Goal: Information Seeking & Learning: Learn about a topic

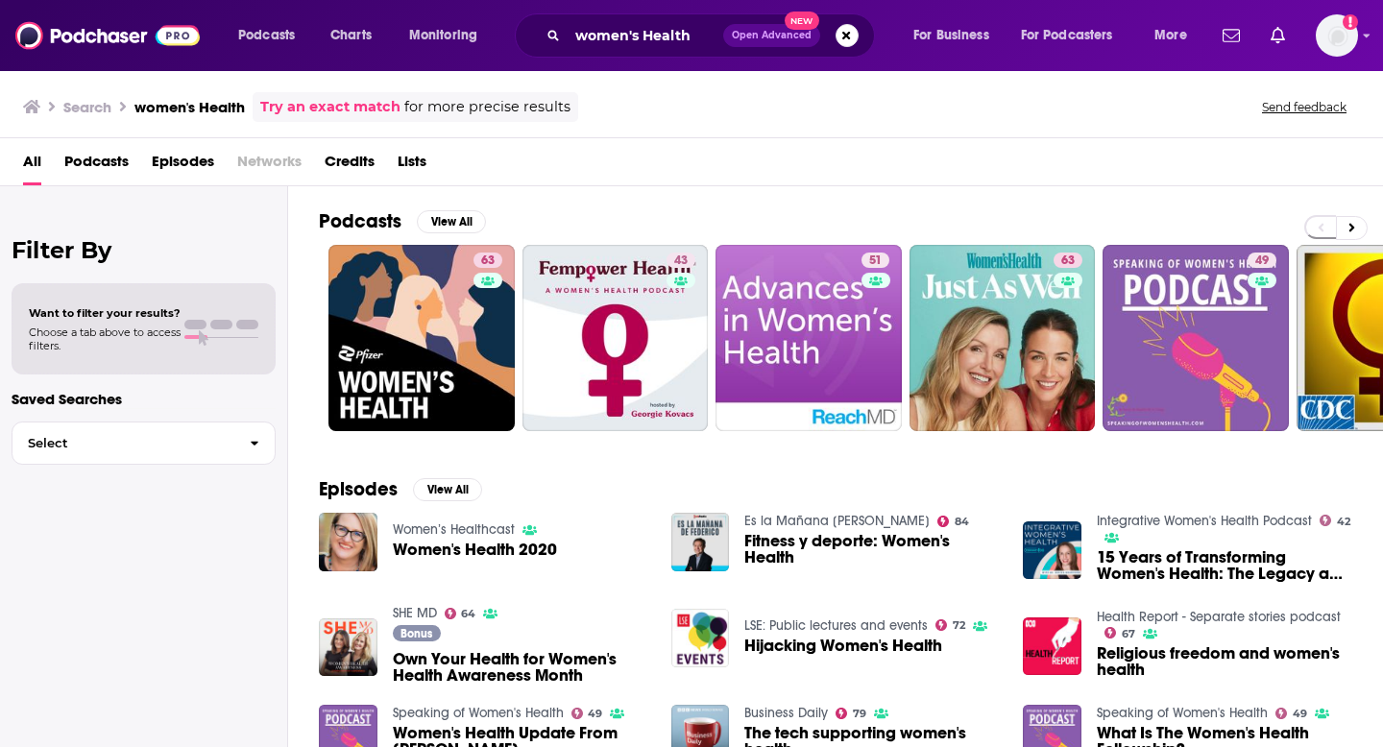
scroll to position [12, 0]
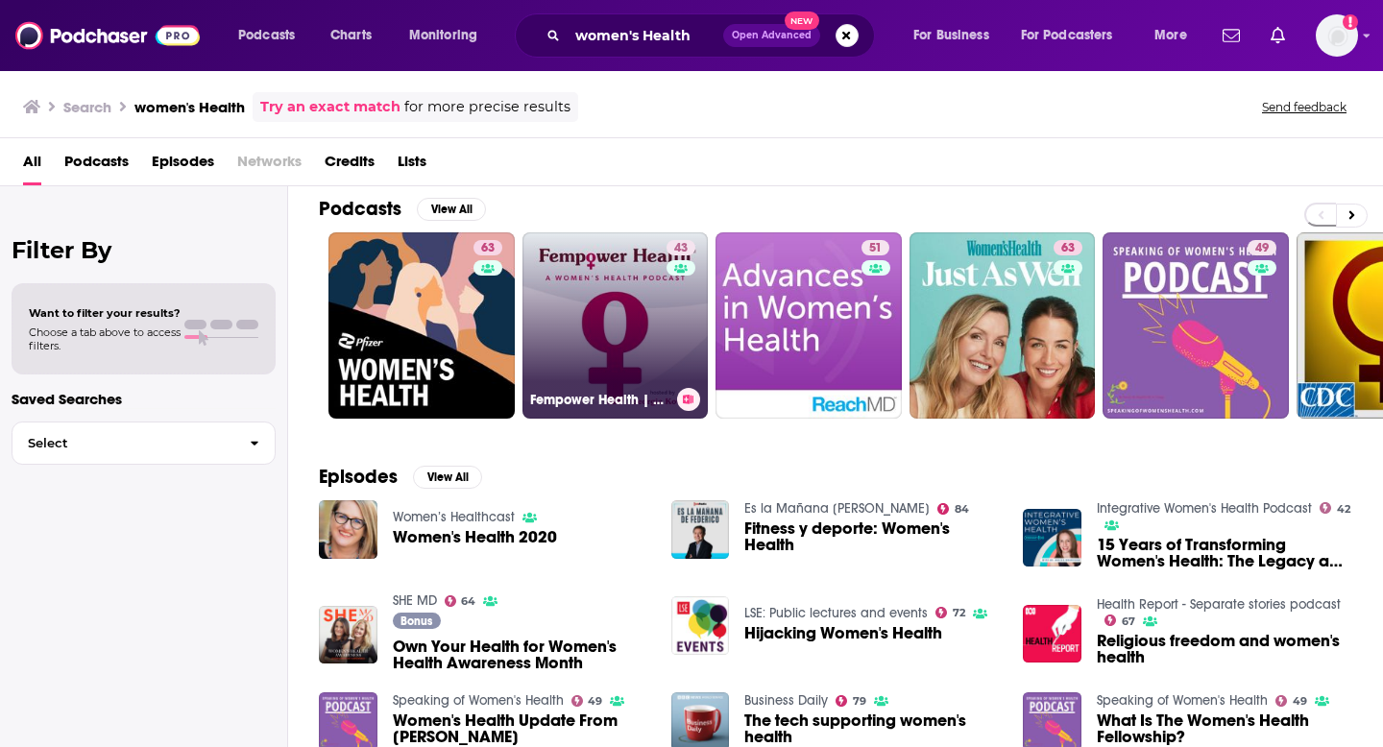
click at [601, 360] on link "43 Fempower Health | A Women's Health Podcast" at bounding box center [615, 325] width 186 height 186
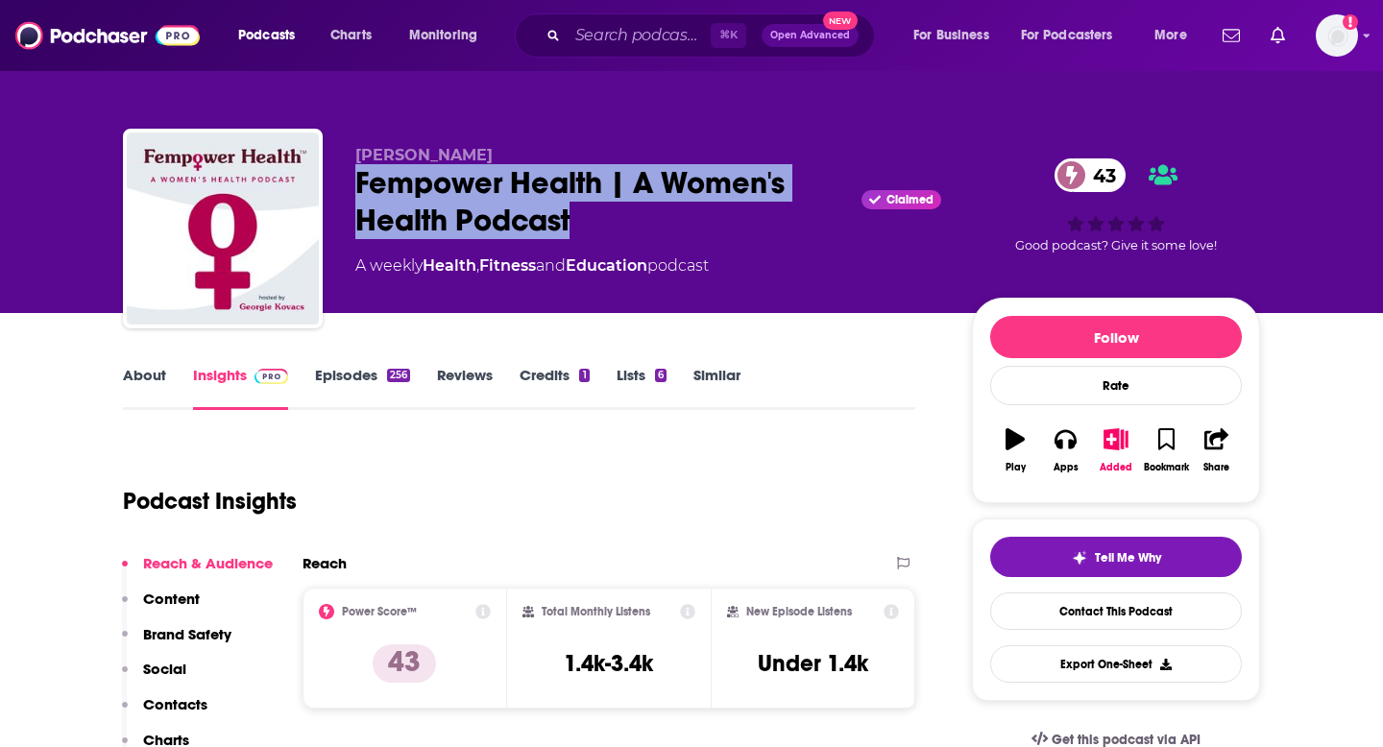
drag, startPoint x: 622, startPoint y: 220, endPoint x: 355, endPoint y: 171, distance: 271.4
click at [355, 171] on div "Fempower Health | A Women's Health Podcast Claimed 43" at bounding box center [648, 201] width 586 height 75
copy h2 "Fempower Health | A Women's Health Podcast"
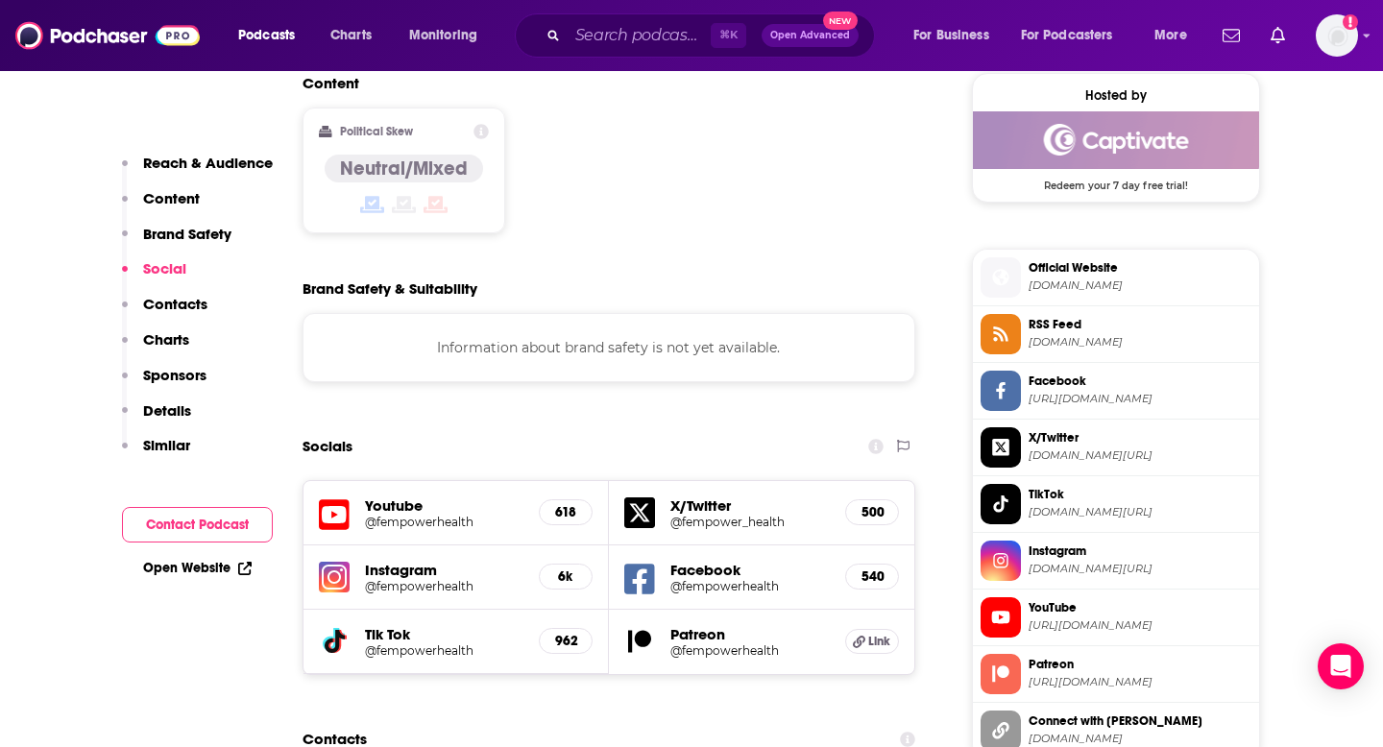
scroll to position [1721, 0]
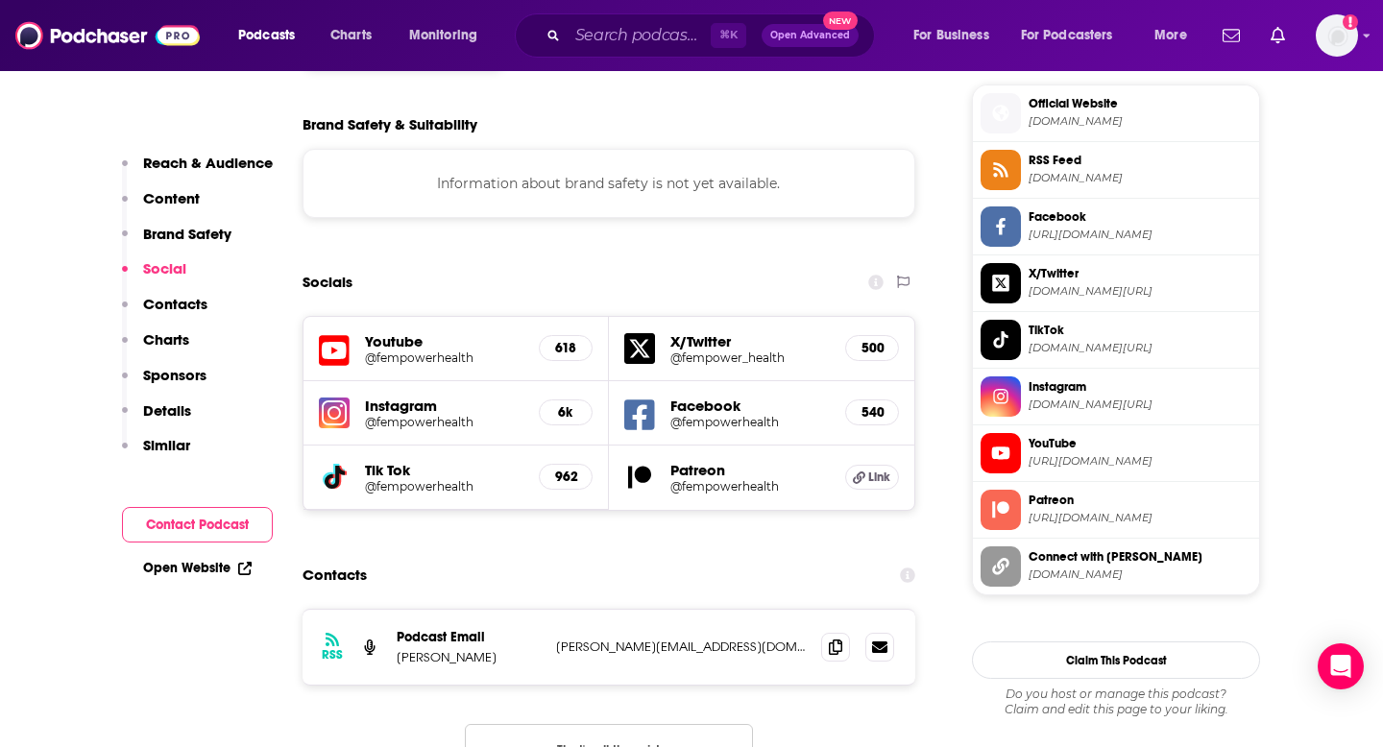
click at [510, 397] on h5 "Instagram" at bounding box center [444, 406] width 158 height 18
click at [435, 415] on h5 "@fempowerhealth" at bounding box center [444, 422] width 158 height 14
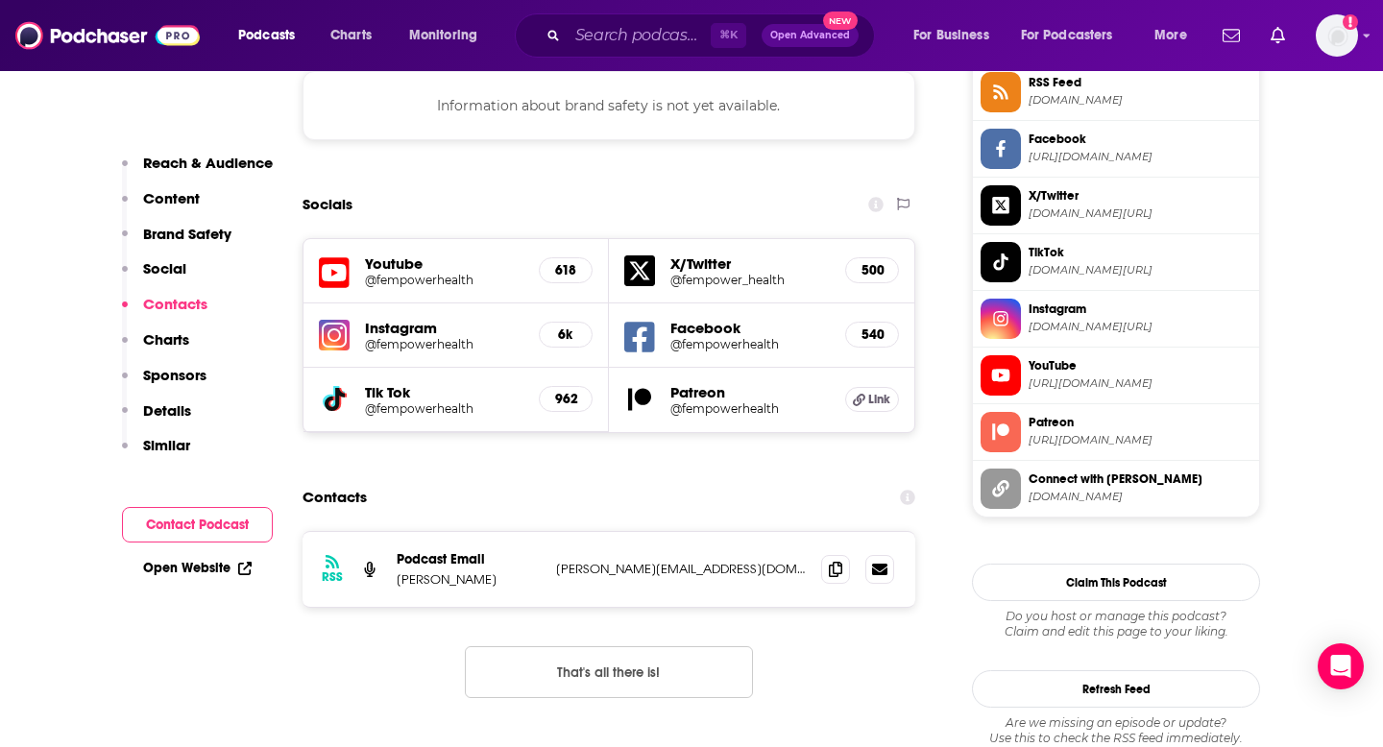
scroll to position [1804, 0]
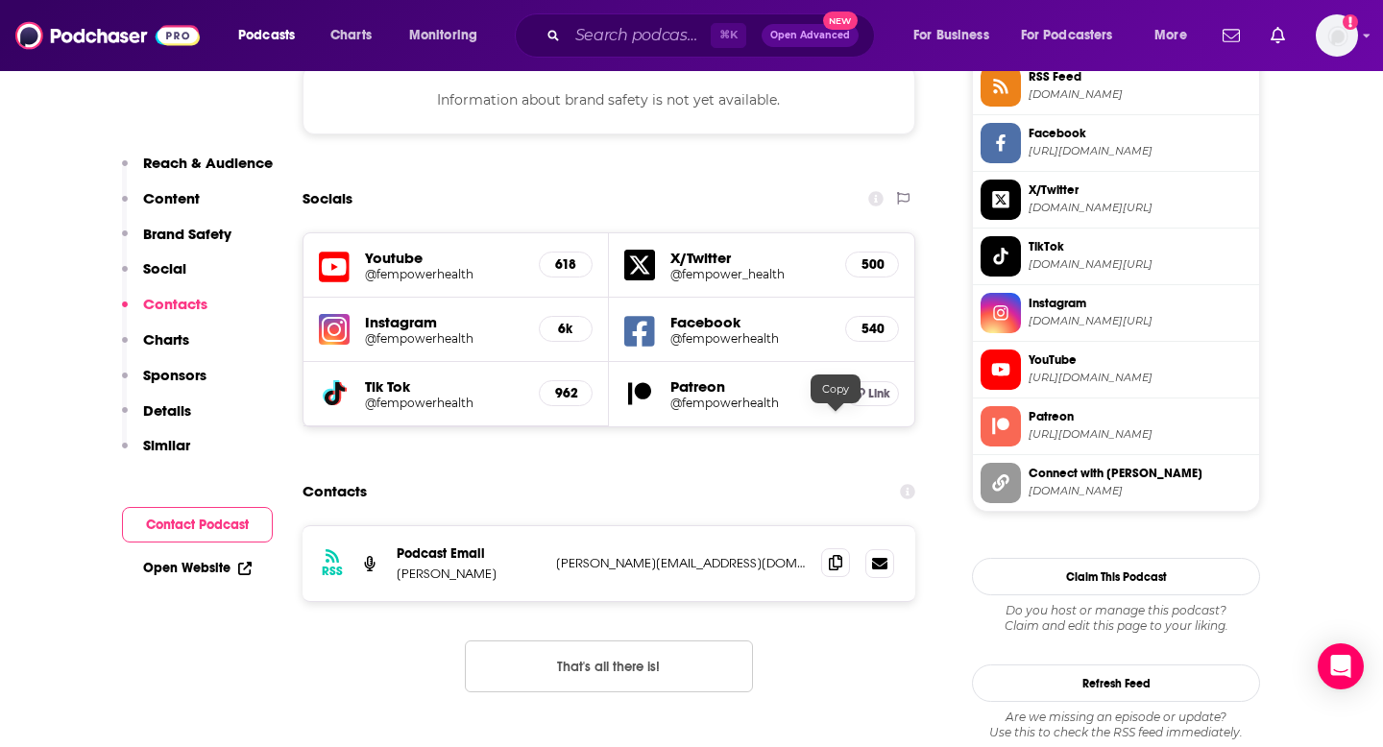
click at [836, 555] on icon at bounding box center [835, 562] width 13 height 15
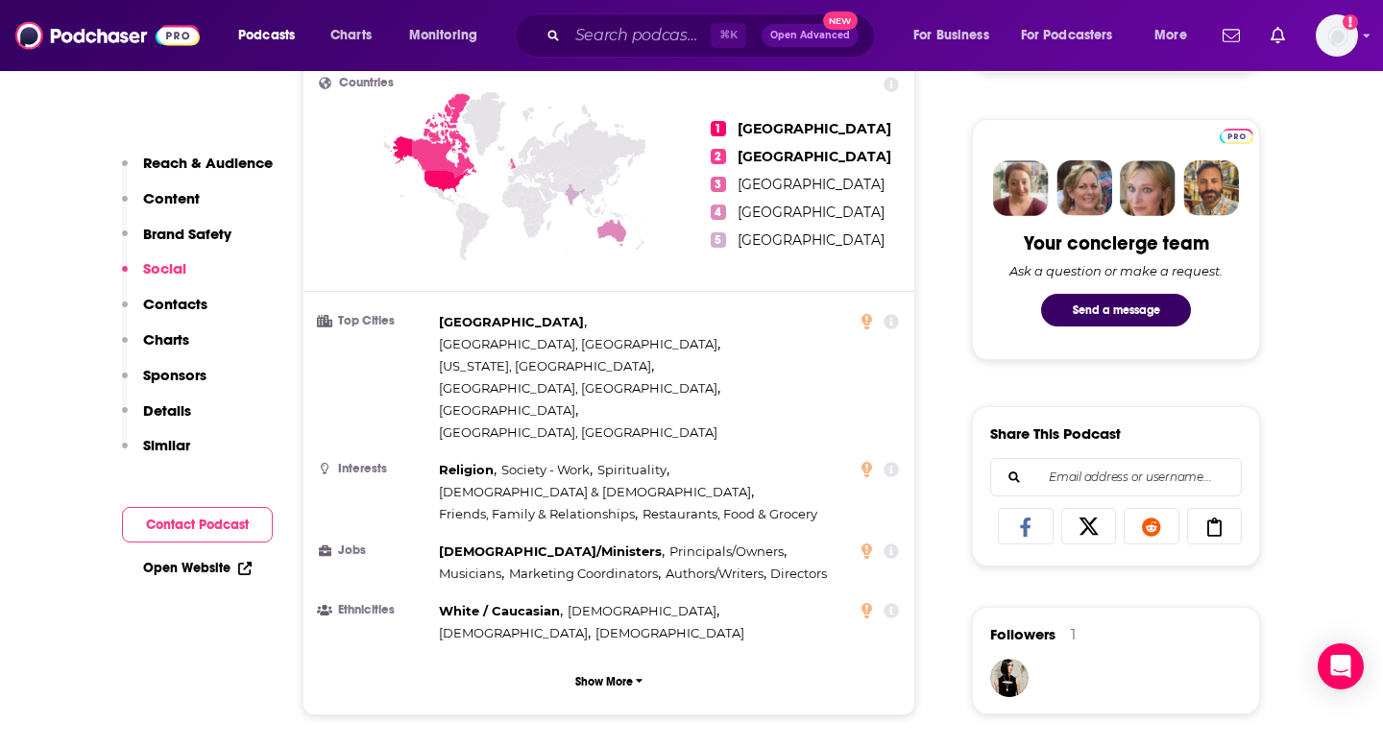
scroll to position [621, 0]
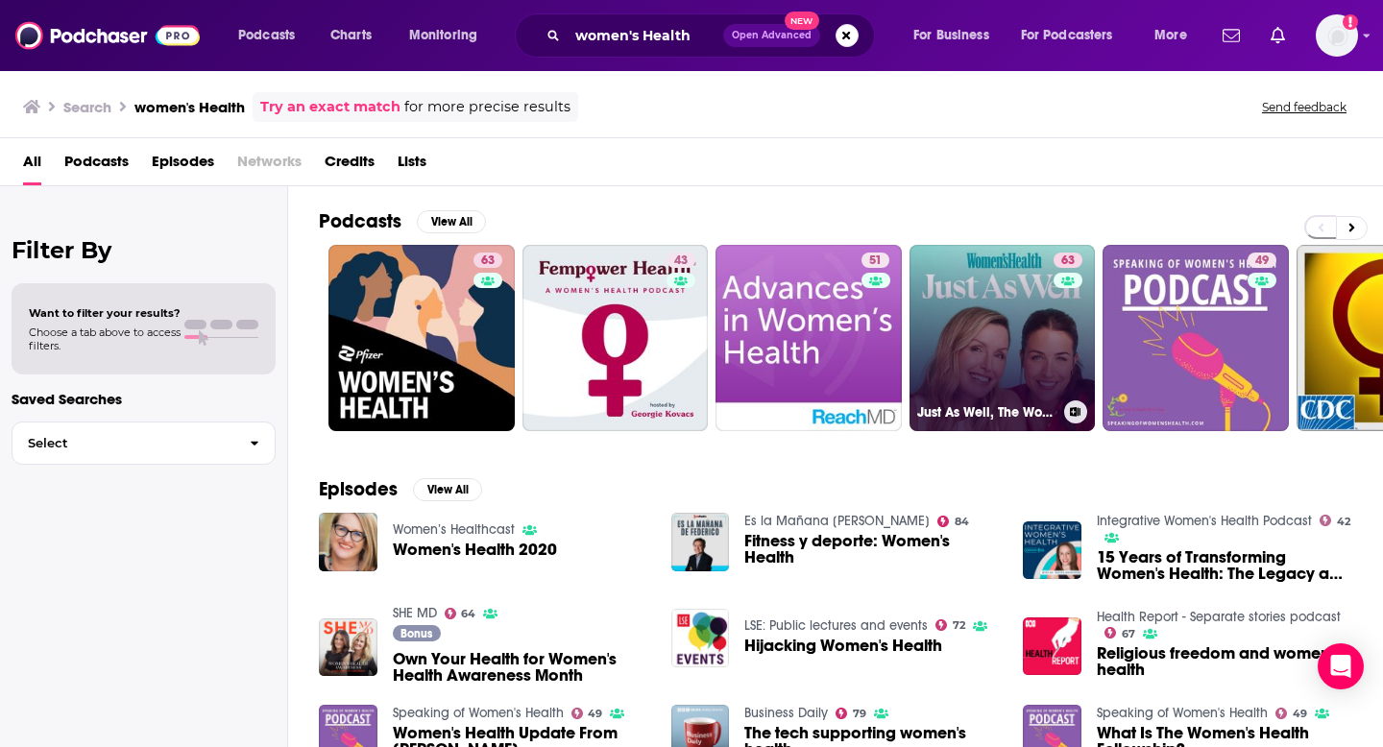
click at [979, 356] on link "63 Just As Well, The Women's Health Podcast" at bounding box center [1002, 338] width 186 height 186
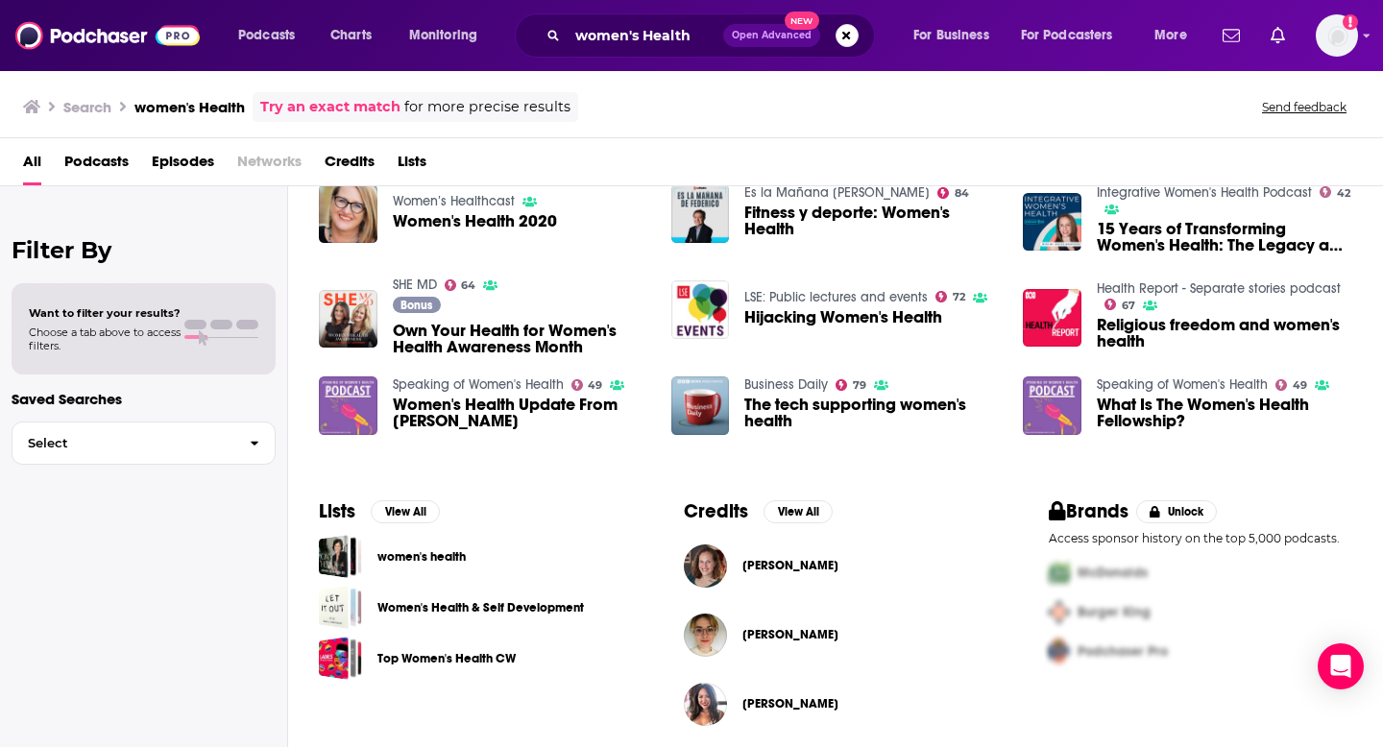
scroll to position [337, 0]
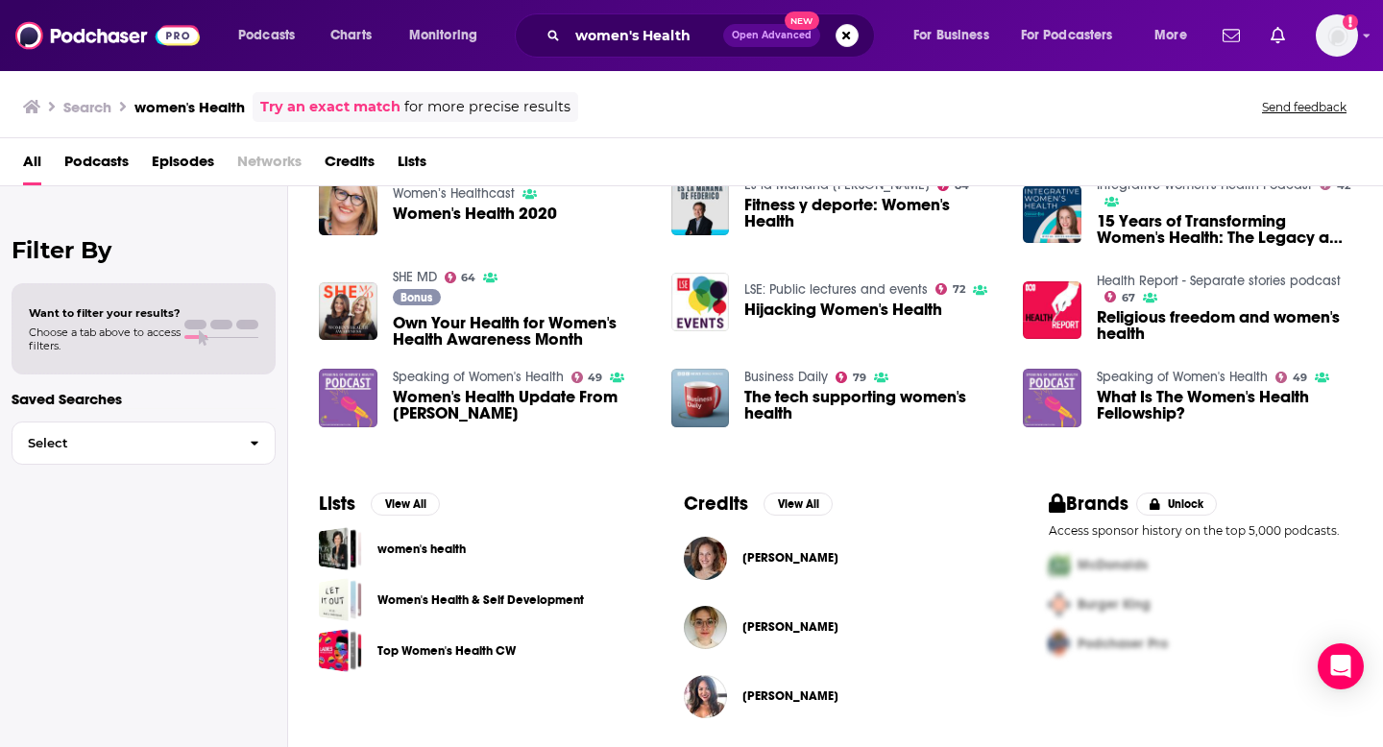
click at [583, 556] on div "women's health" at bounding box center [470, 548] width 303 height 43
click at [428, 557] on link "women's health" at bounding box center [421, 549] width 88 height 21
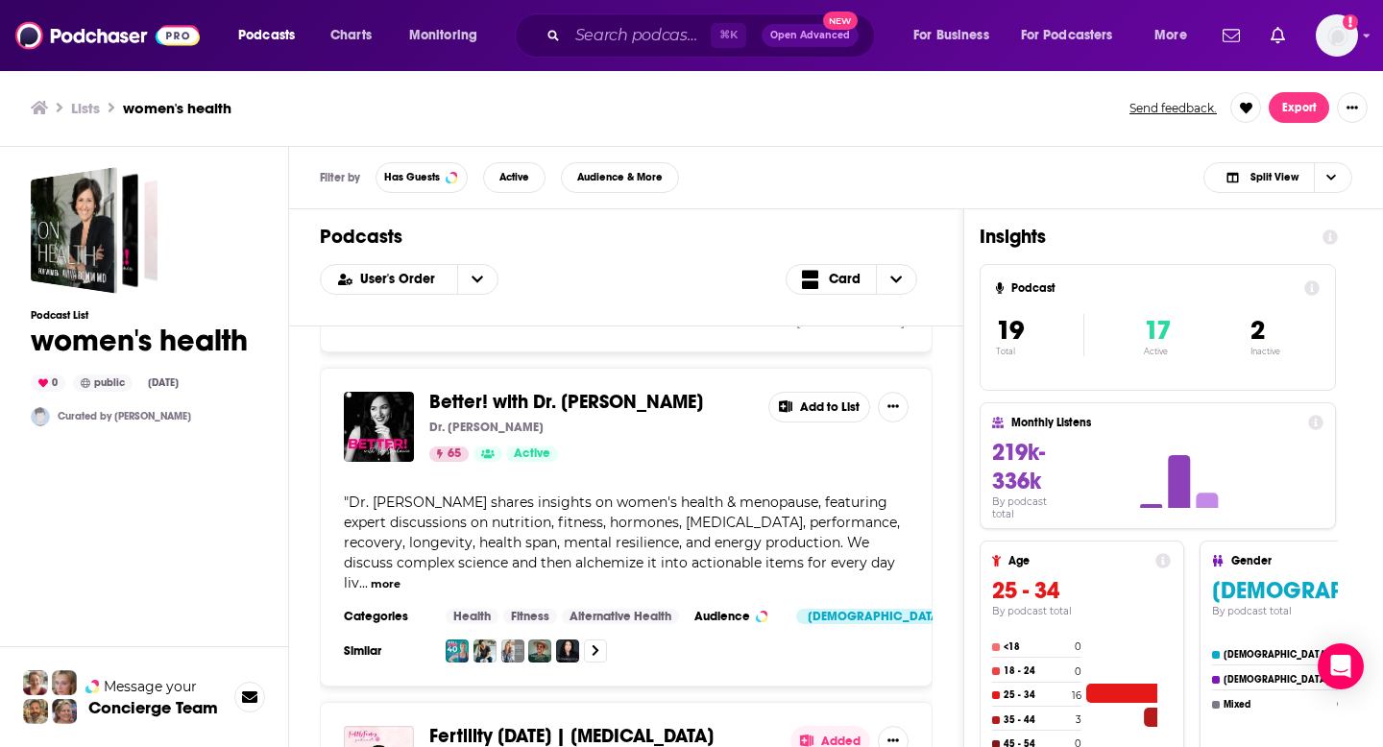
scroll to position [363, 0]
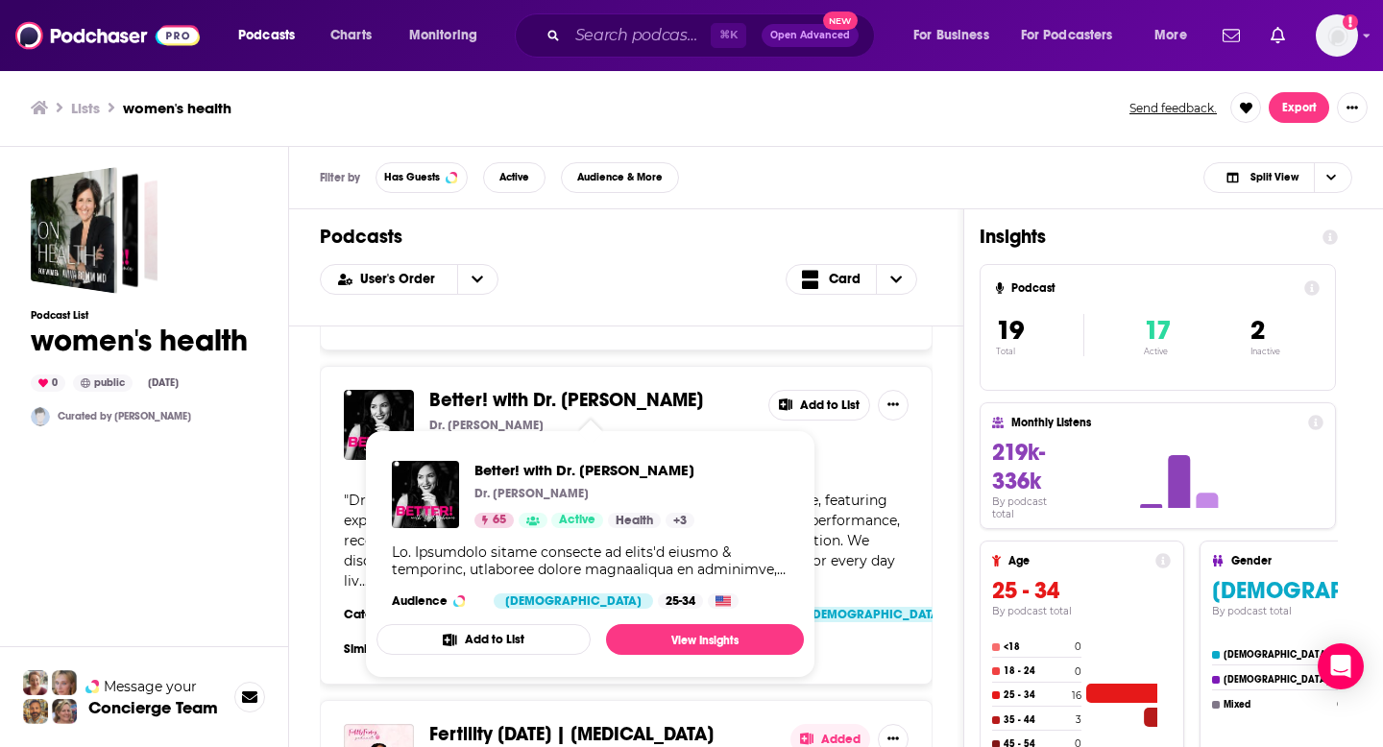
click at [494, 408] on span "Better! with Dr. [PERSON_NAME]" at bounding box center [566, 400] width 274 height 24
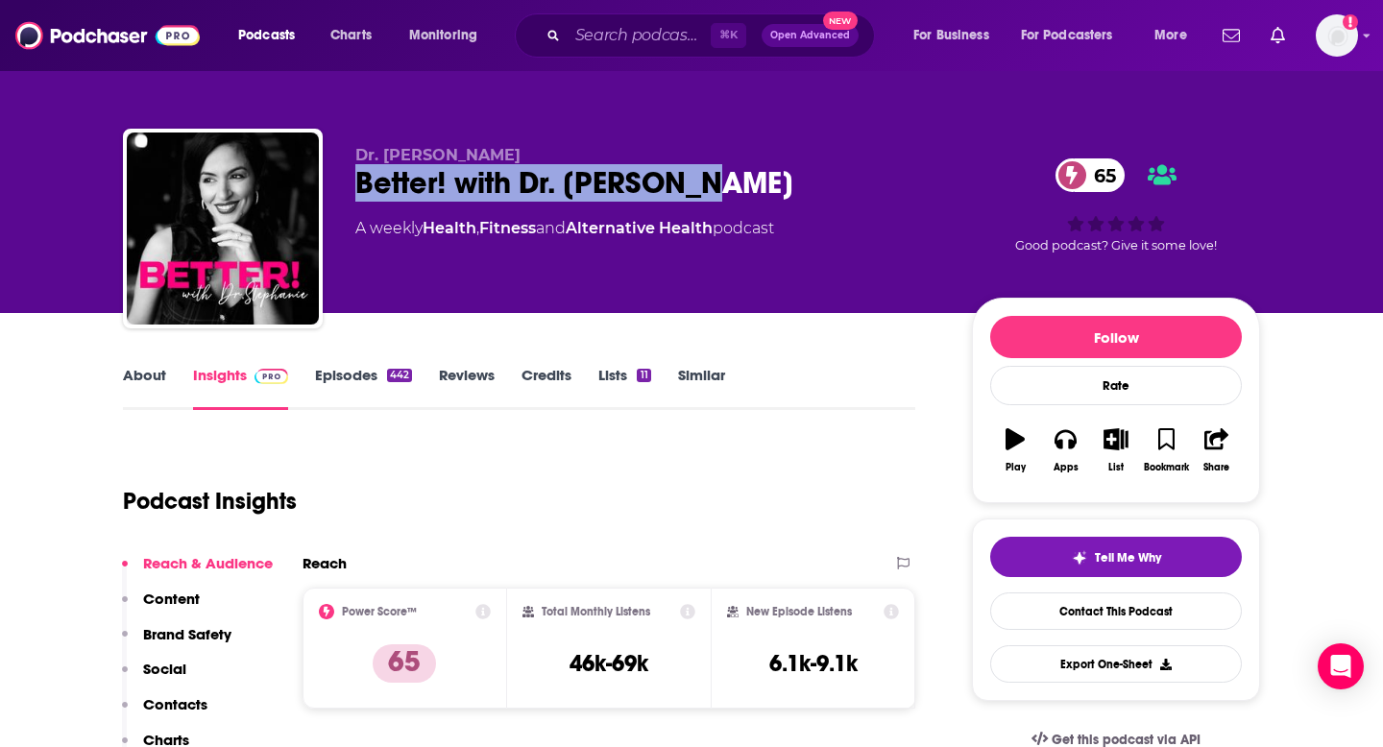
drag, startPoint x: 746, startPoint y: 188, endPoint x: 359, endPoint y: 198, distance: 387.1
click at [359, 198] on div "Better! with Dr. [PERSON_NAME] 65" at bounding box center [648, 182] width 586 height 37
copy h2 "Better! with Dr. [PERSON_NAME]"
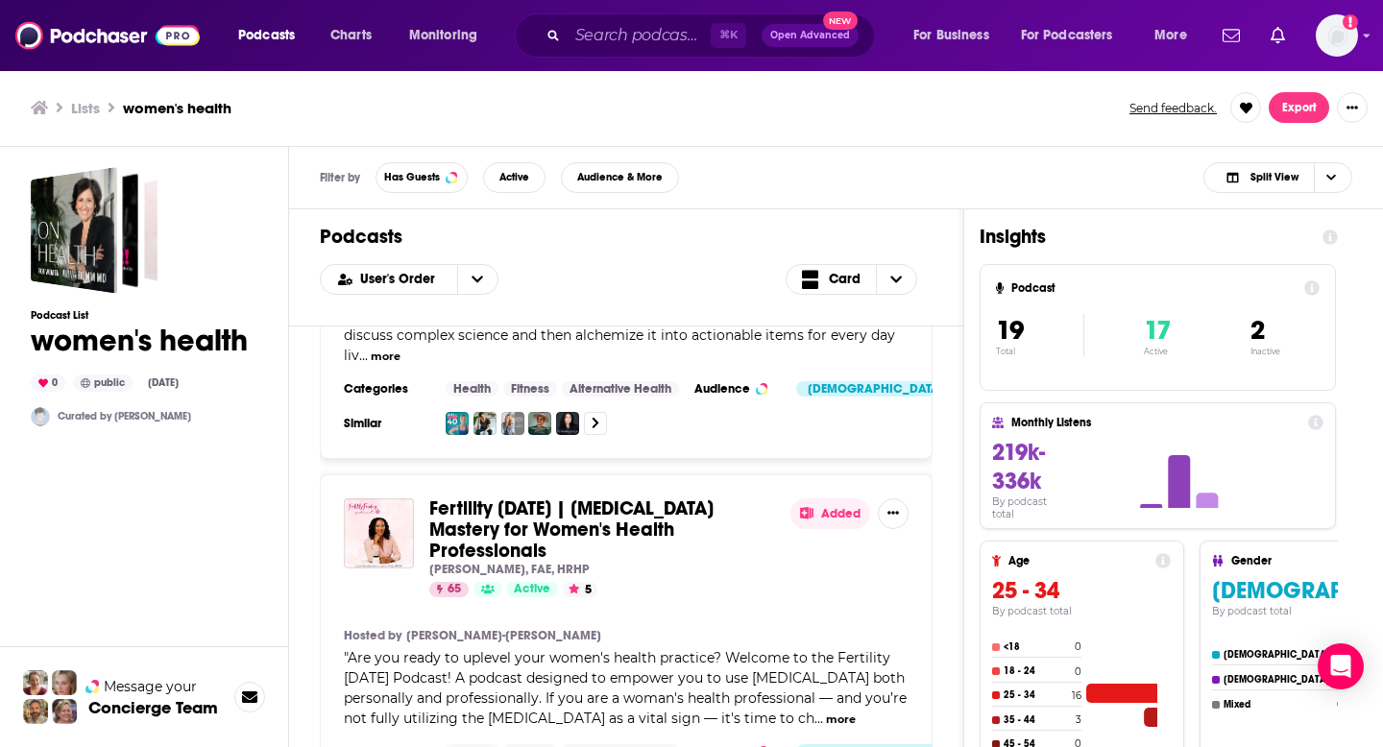
scroll to position [590, 0]
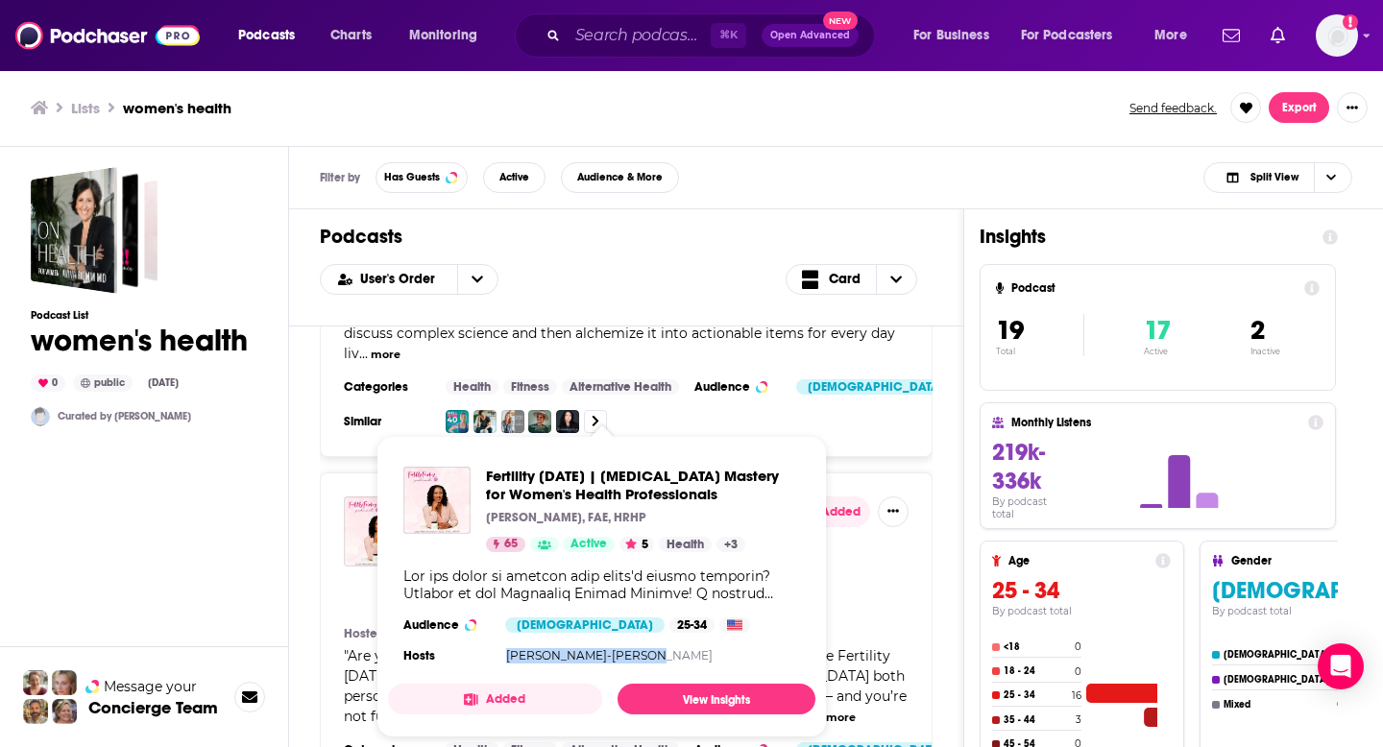
drag, startPoint x: 662, startPoint y: 651, endPoint x: 499, endPoint y: 649, distance: 162.3
click at [499, 649] on section "Hosts [PERSON_NAME]-[PERSON_NAME]" at bounding box center [601, 655] width 397 height 15
copy link "[PERSON_NAME]-[PERSON_NAME]"
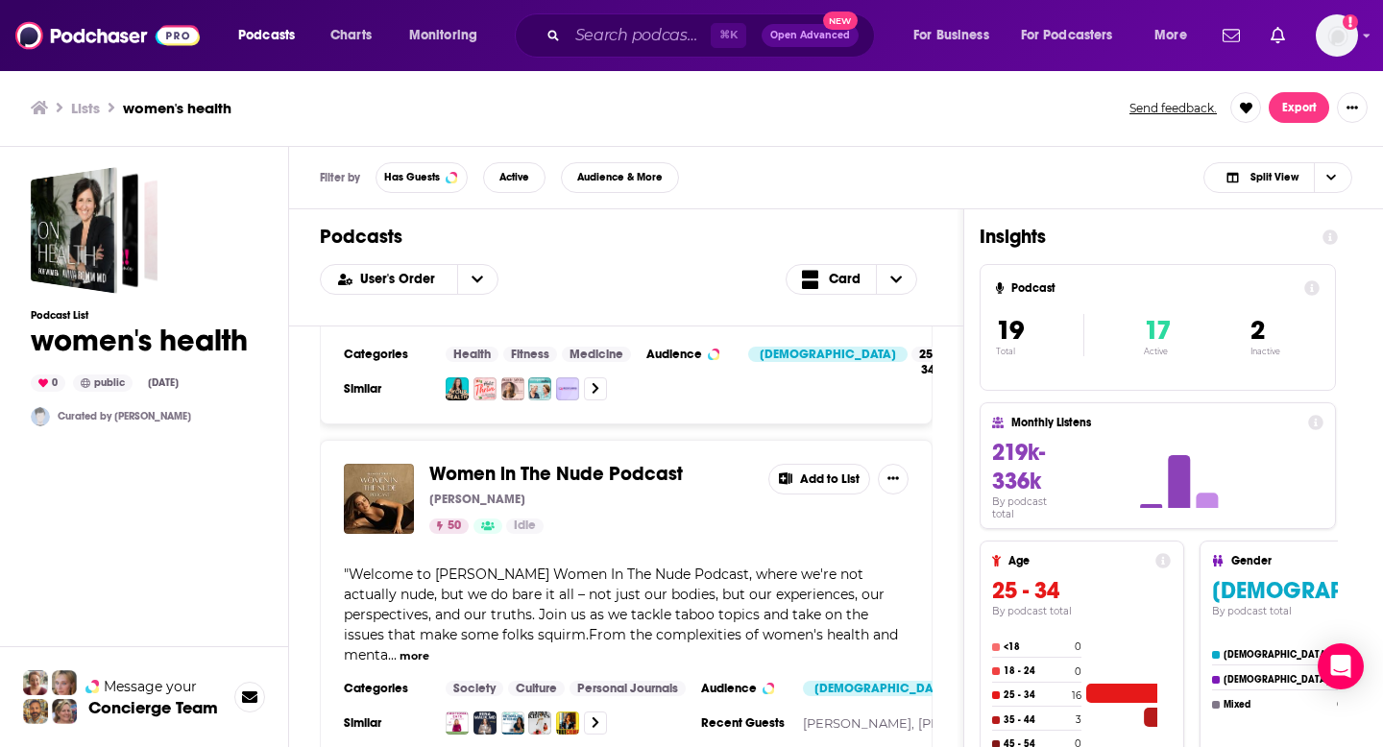
scroll to position [1264, 0]
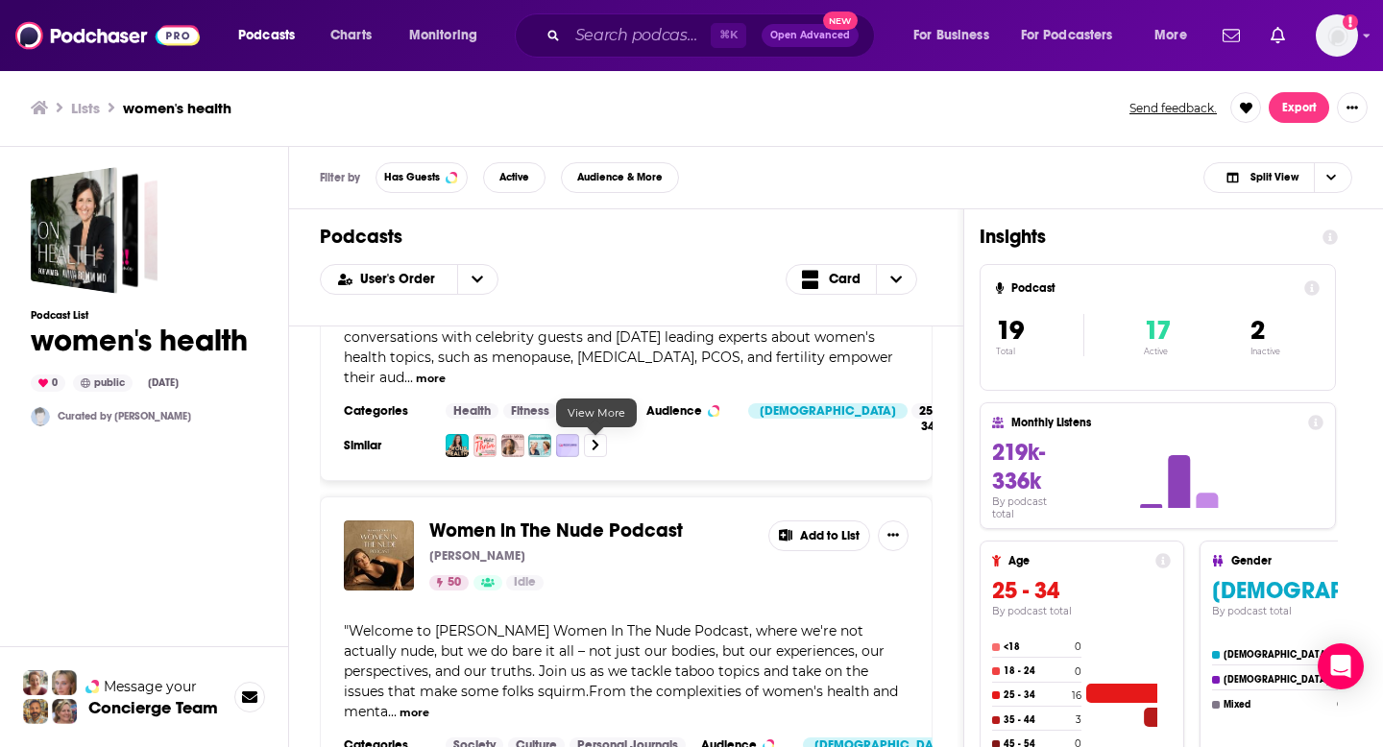
click at [589, 436] on link at bounding box center [595, 445] width 23 height 23
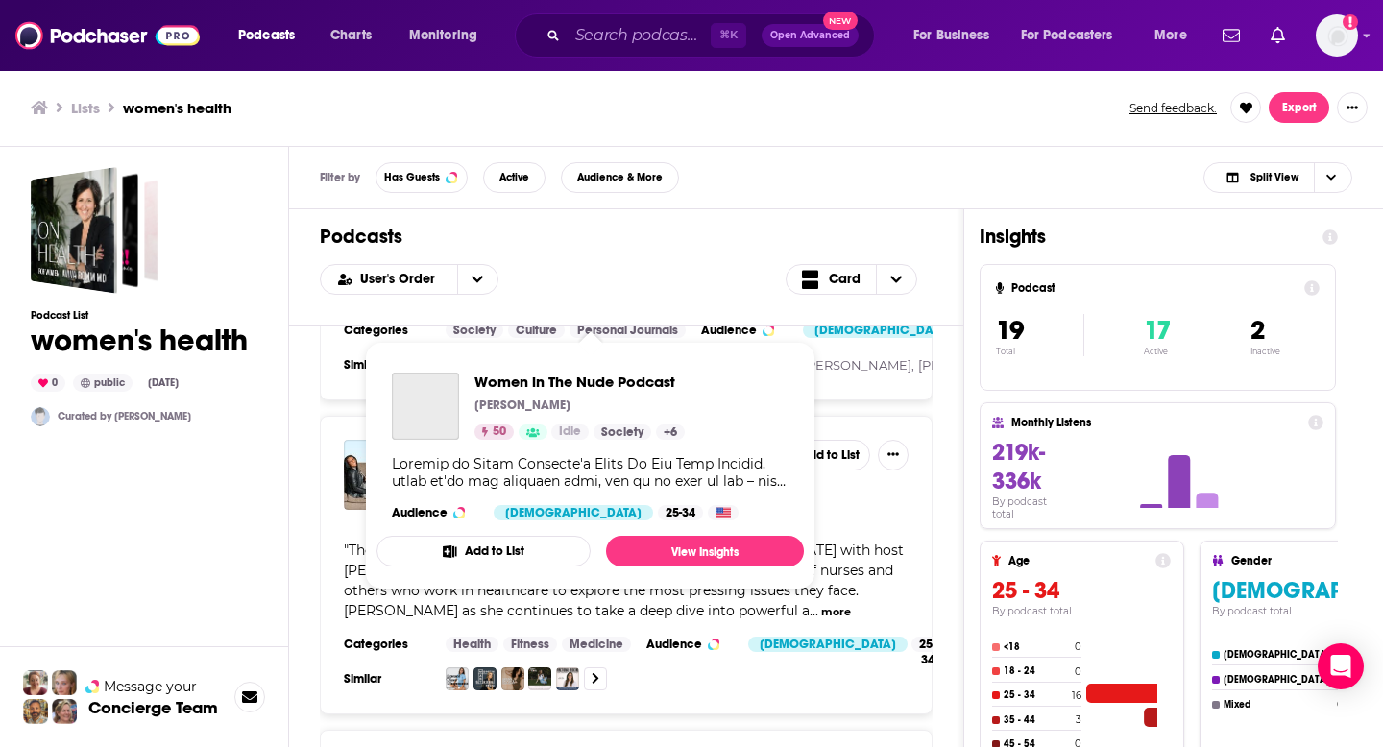
scroll to position [2215, 0]
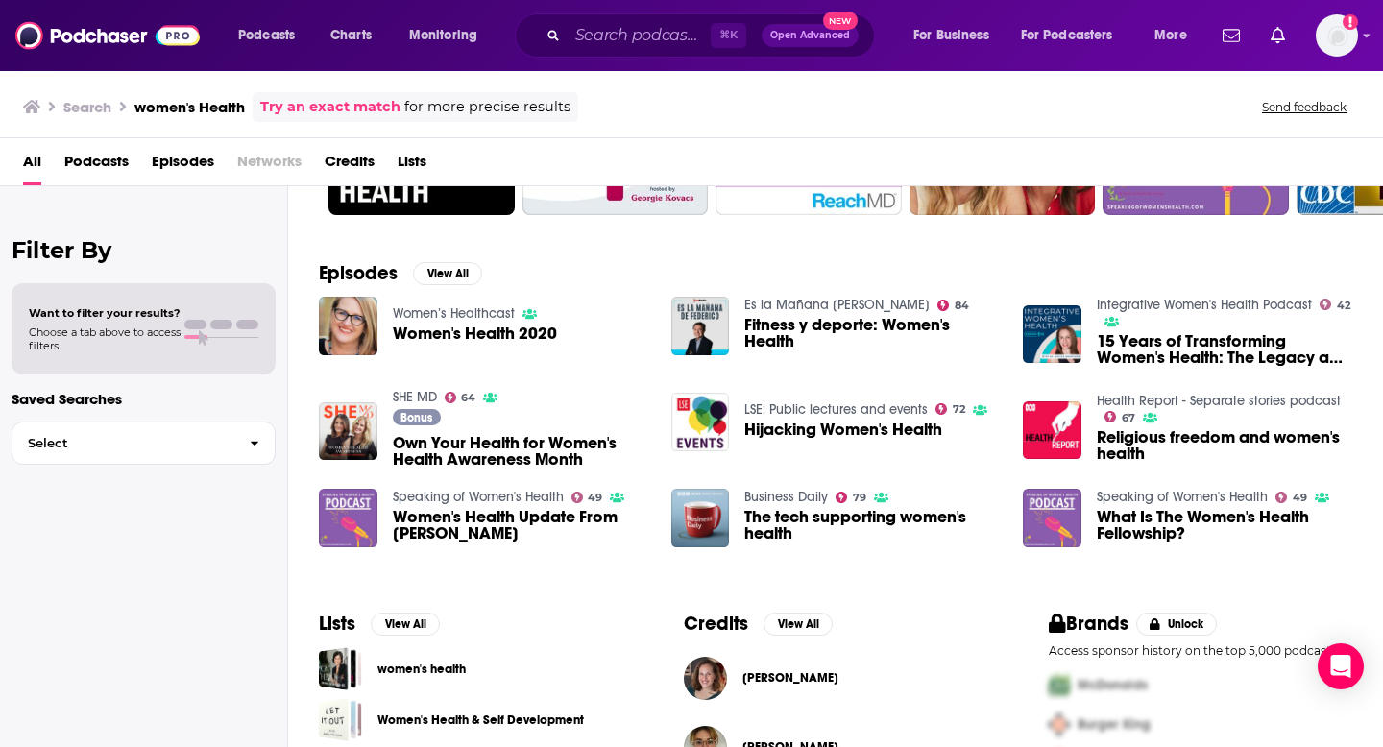
scroll to position [205, 0]
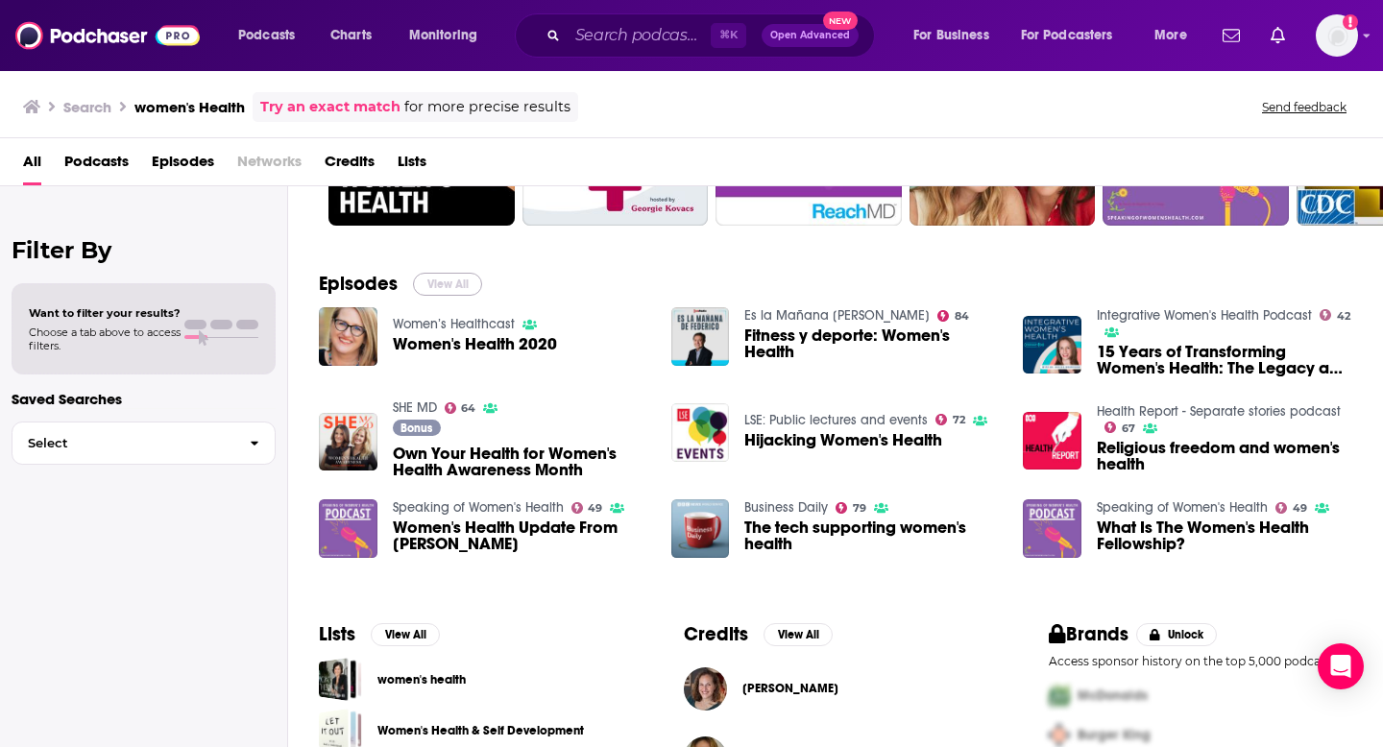
click at [441, 294] on button "View All" at bounding box center [447, 284] width 69 height 23
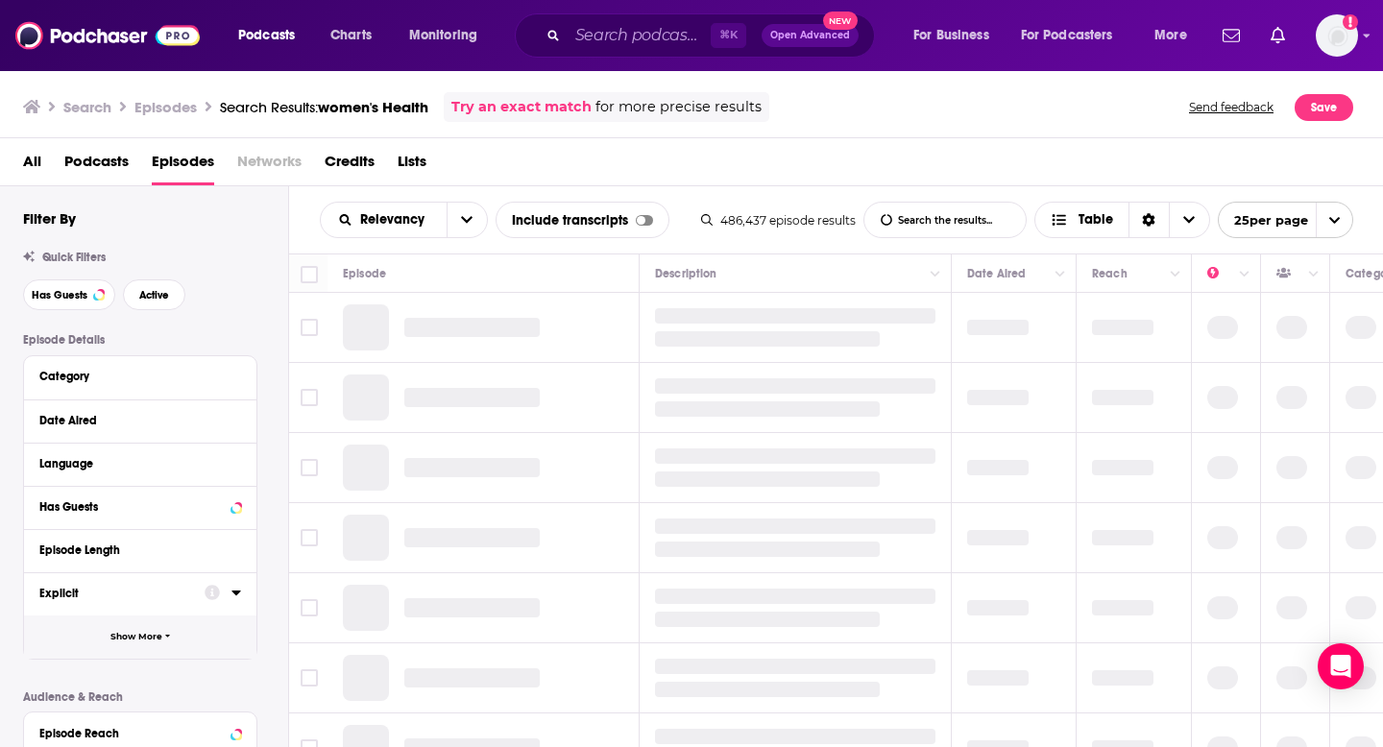
click at [117, 638] on span "Show More" at bounding box center [136, 637] width 52 height 11
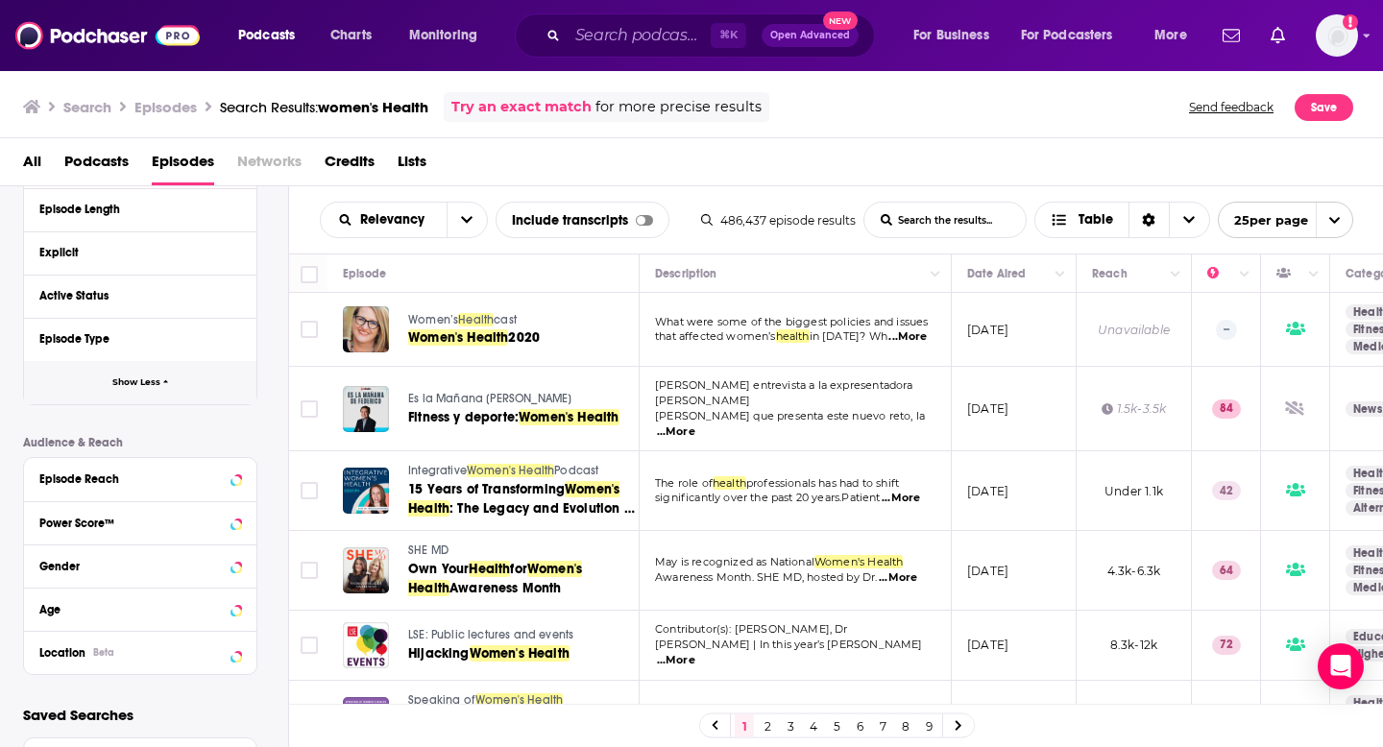
scroll to position [354, 0]
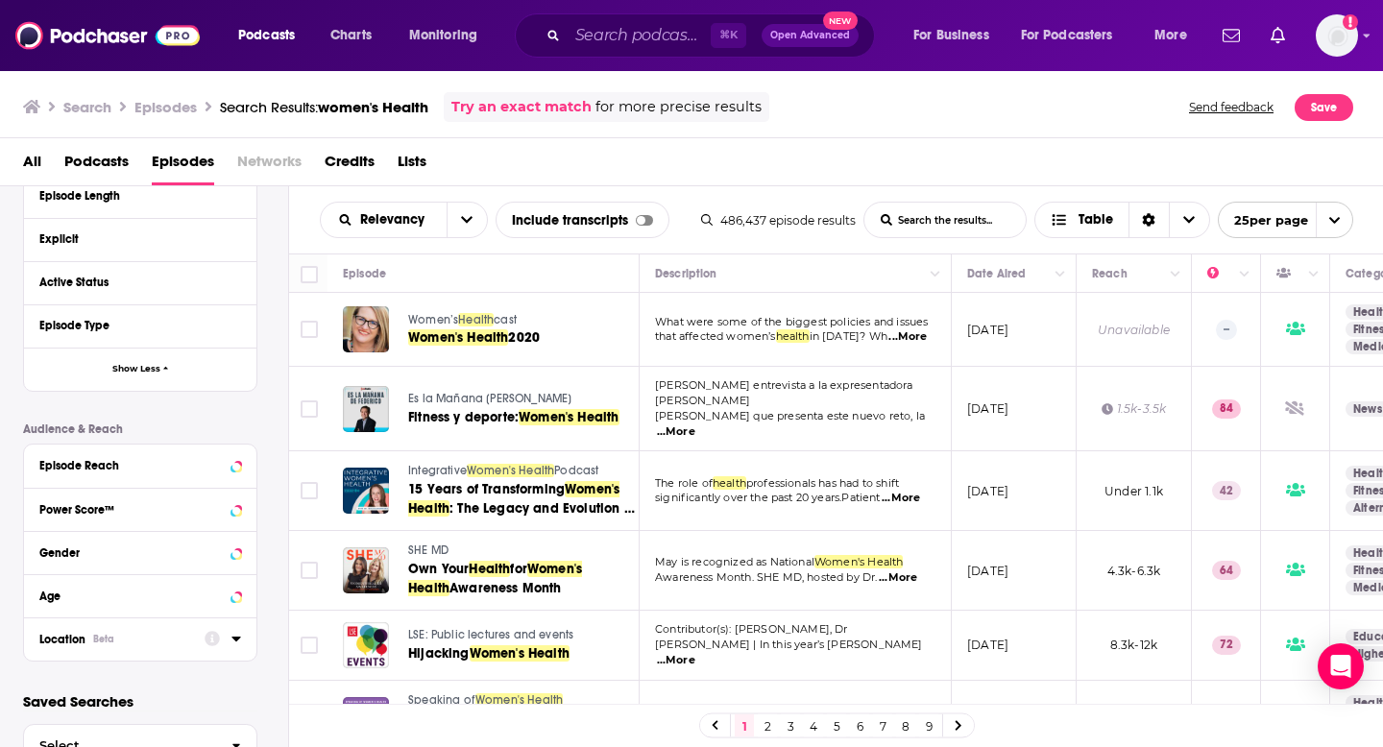
click at [134, 638] on div "Location Beta" at bounding box center [115, 639] width 153 height 13
click at [167, 669] on input at bounding box center [140, 673] width 202 height 26
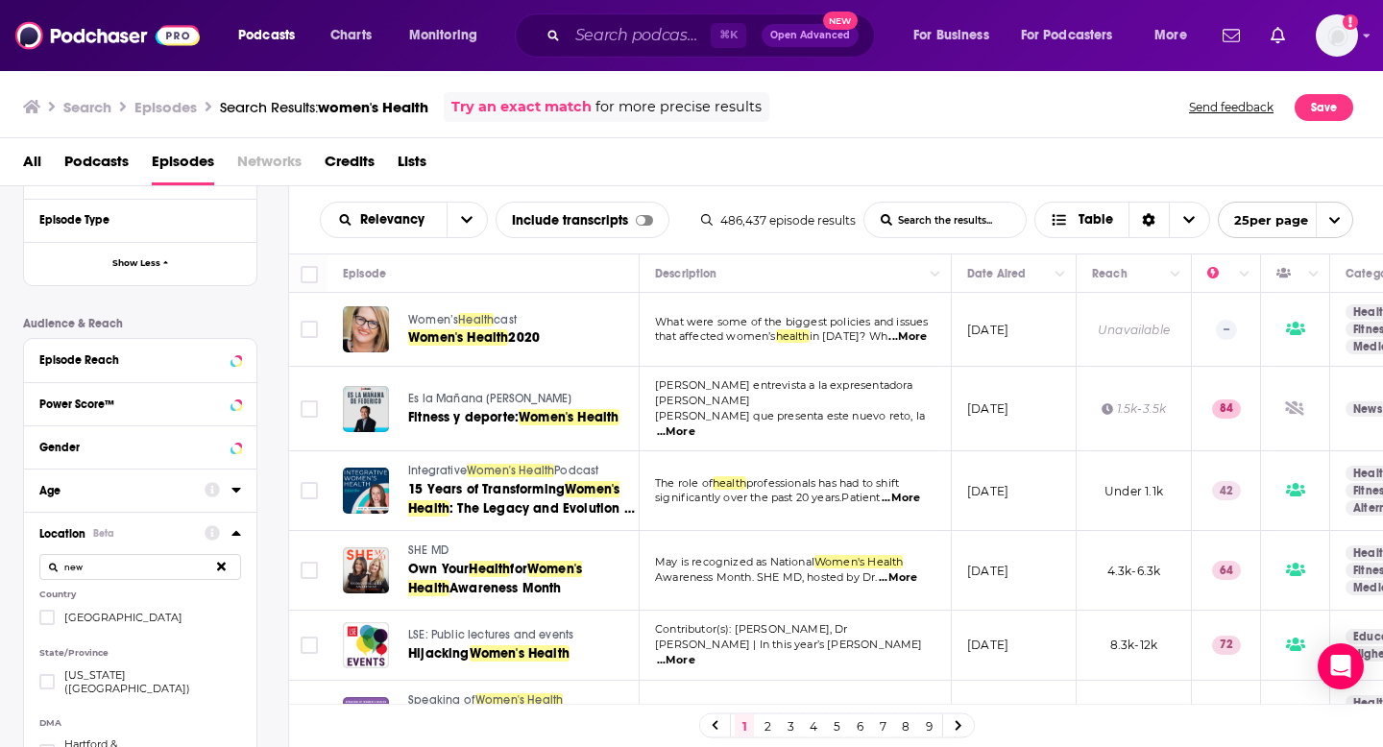
type input "new"
click at [130, 675] on span "[US_STATE] ([GEOGRAPHIC_DATA])" at bounding box center [147, 681] width 167 height 27
click at [47, 687] on input "multiSelectOption-newyork-0" at bounding box center [47, 687] width 0 height 0
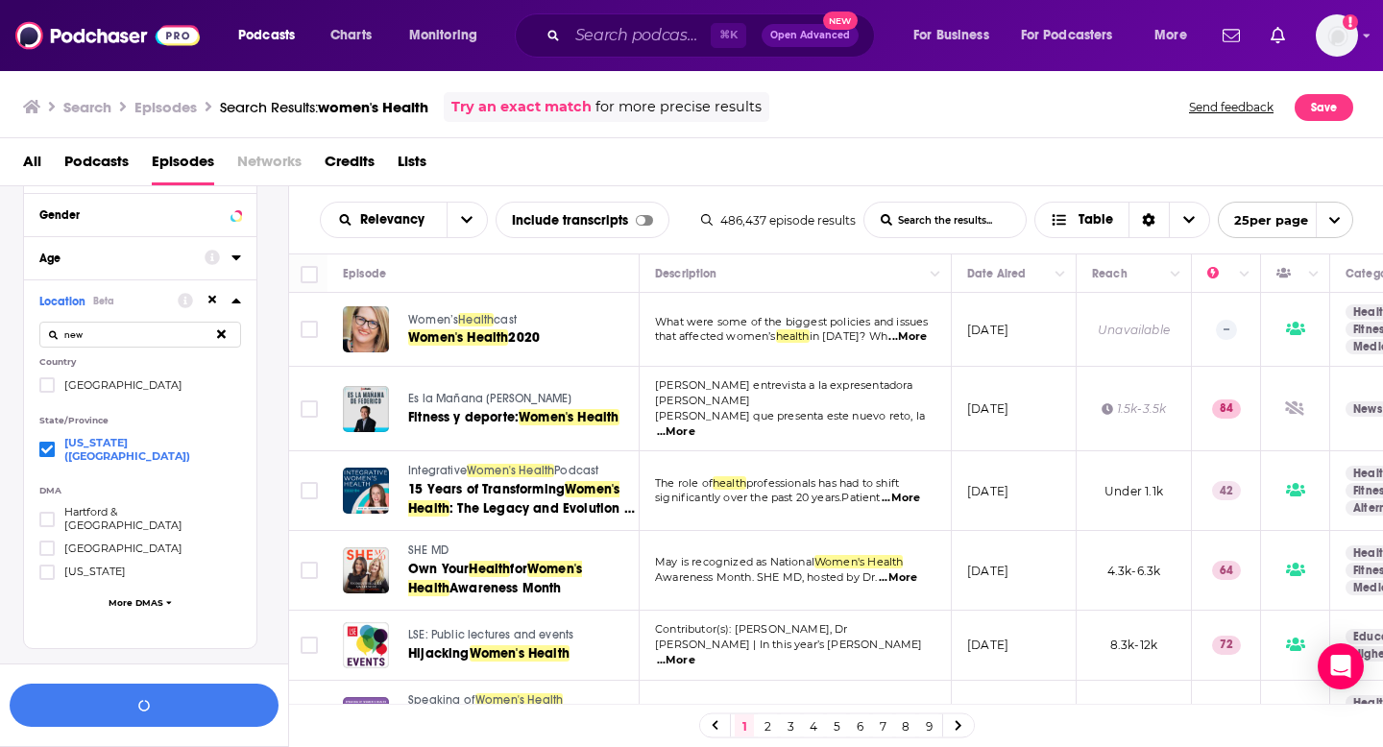
scroll to position [718, 0]
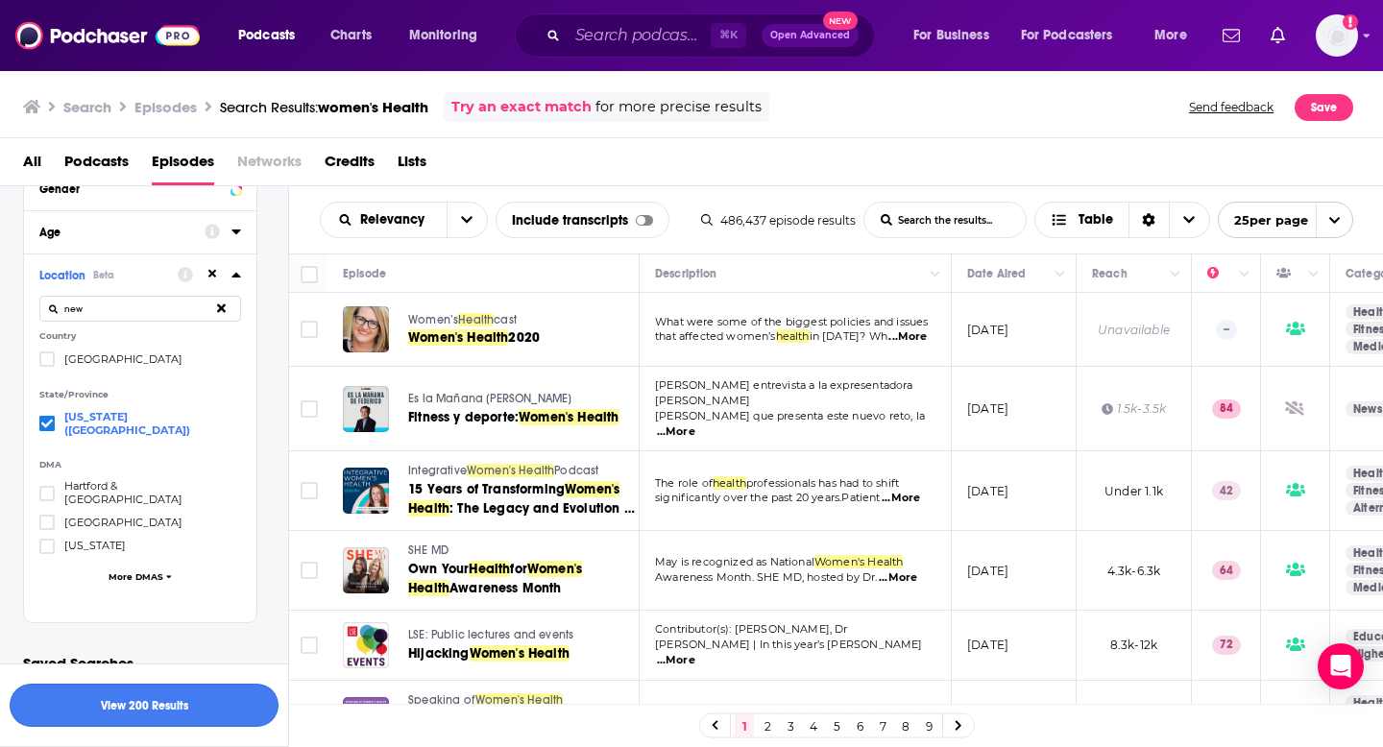
click at [148, 716] on button "View 200 Results" at bounding box center [144, 705] width 269 height 43
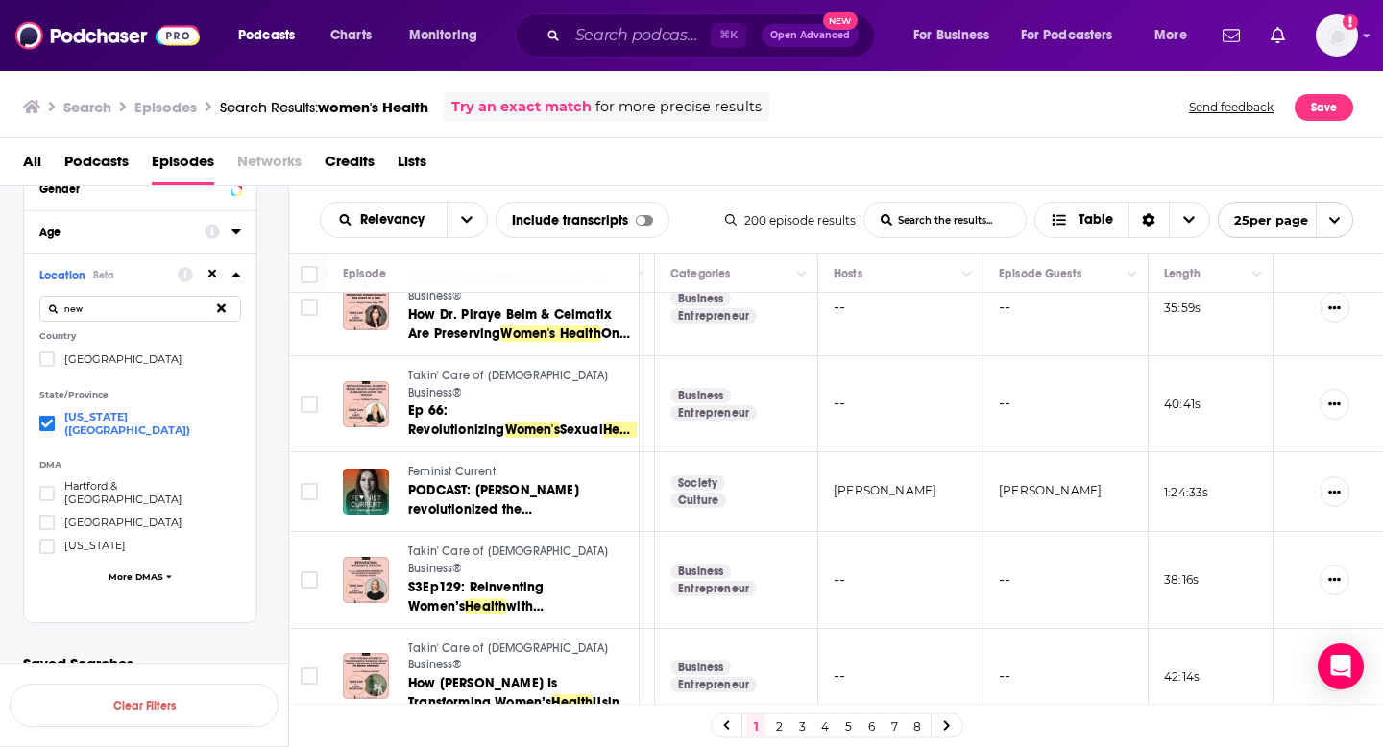
scroll to position [65, 675]
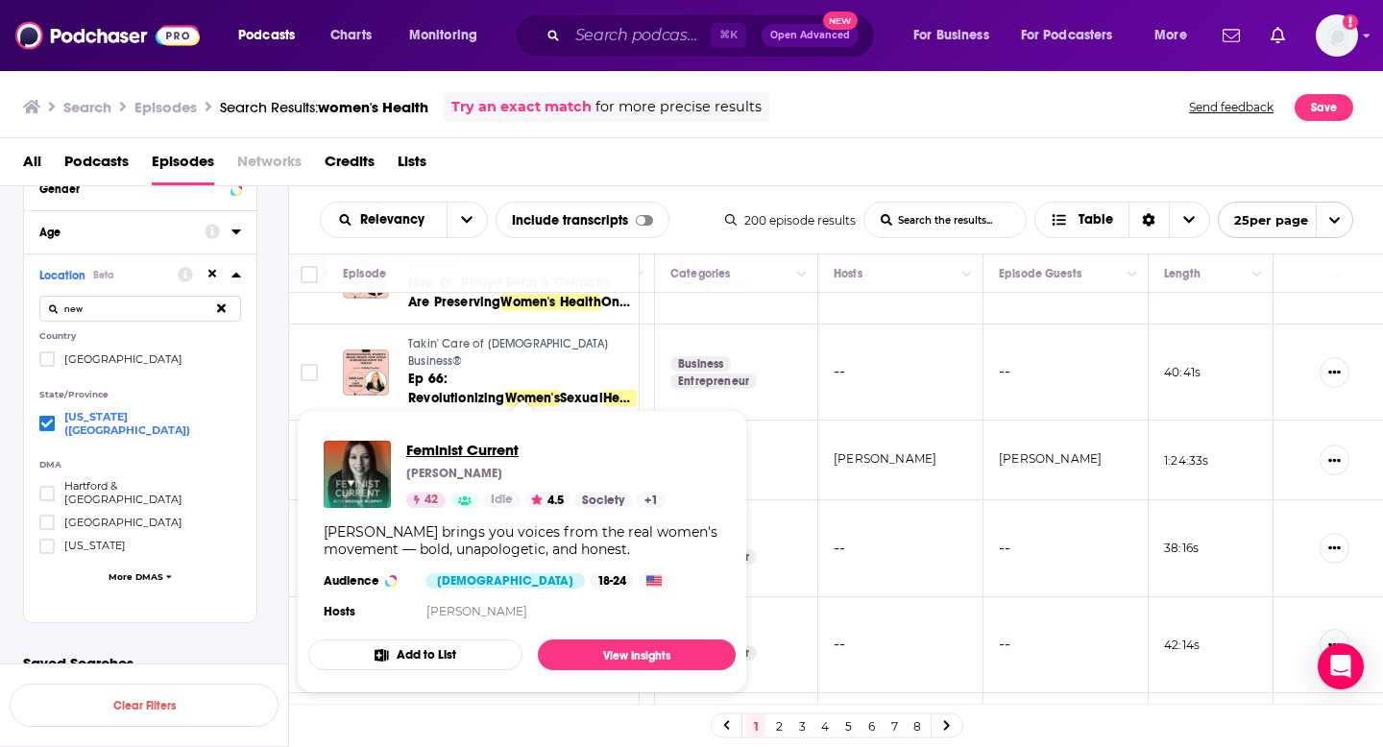
click at [473, 446] on span "Feminist Current" at bounding box center [535, 450] width 259 height 18
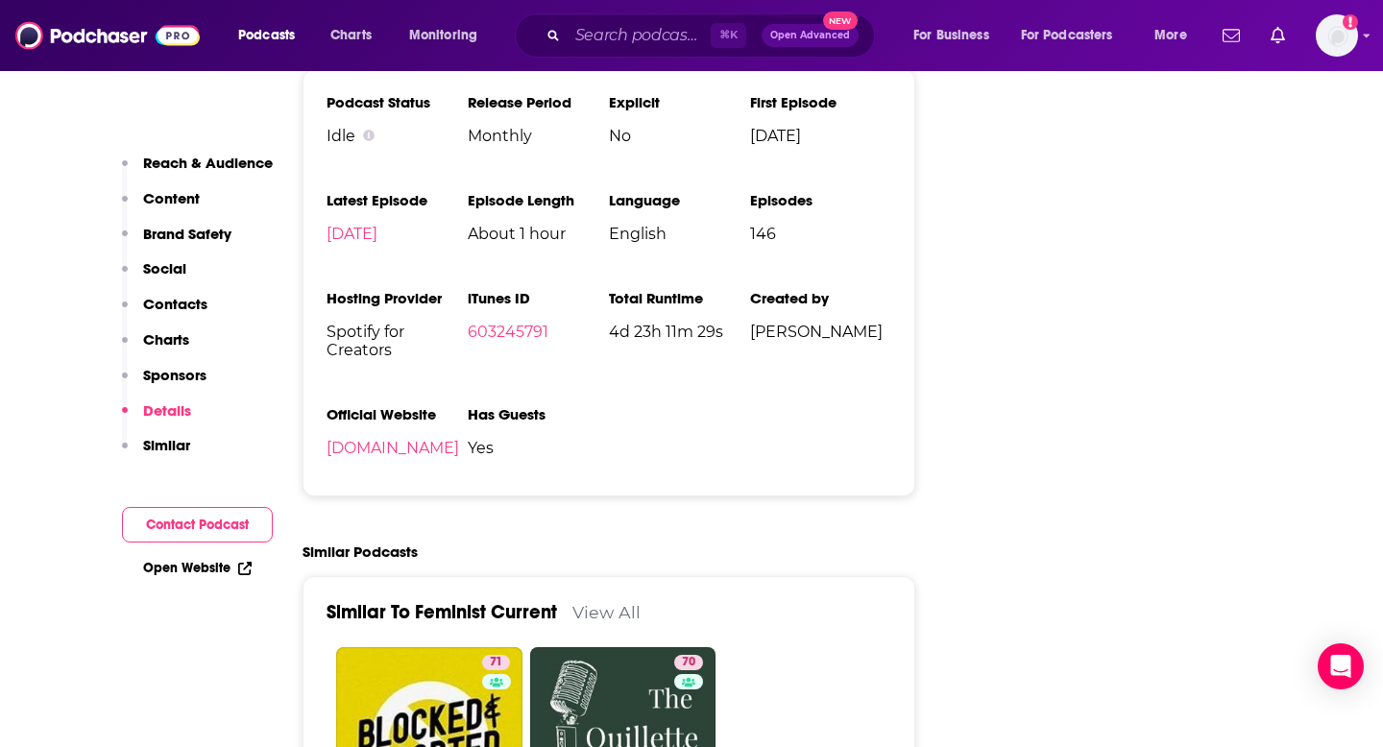
scroll to position [3173, 0]
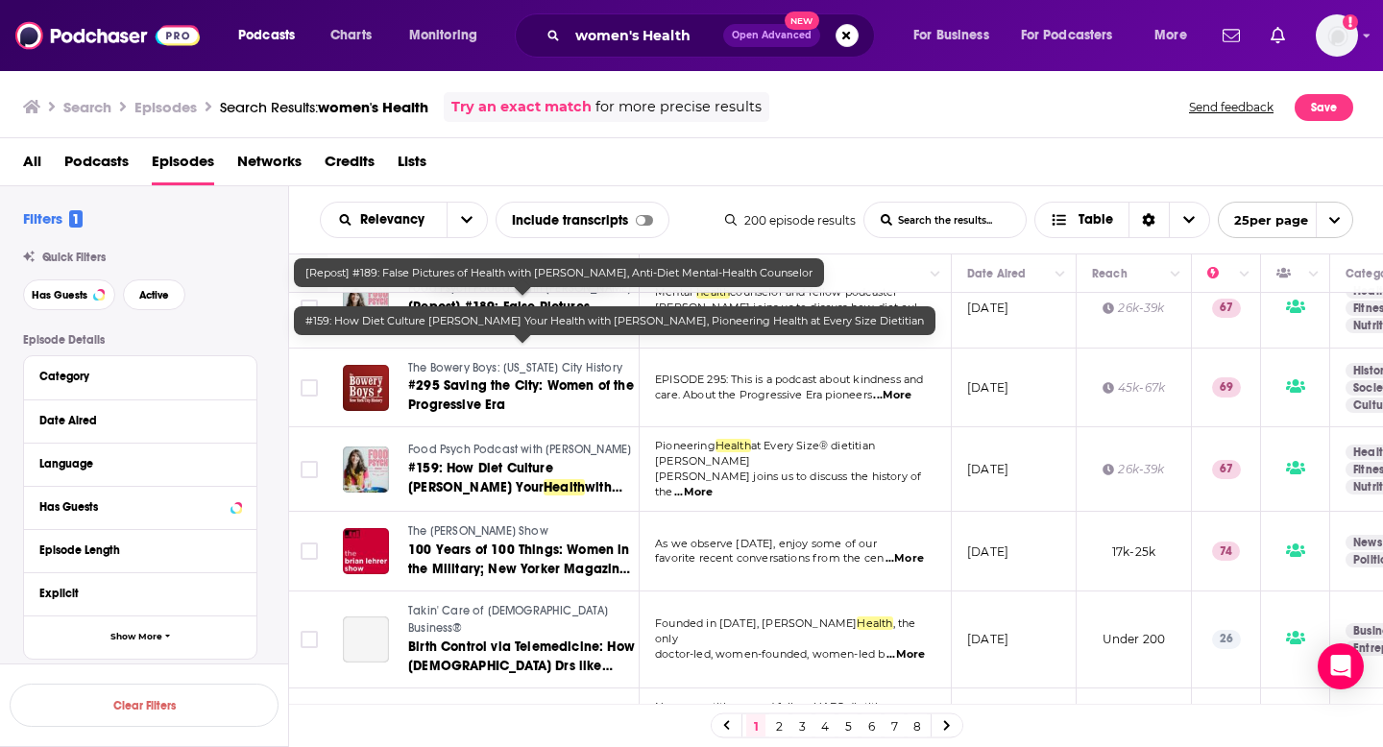
scroll to position [1546, 0]
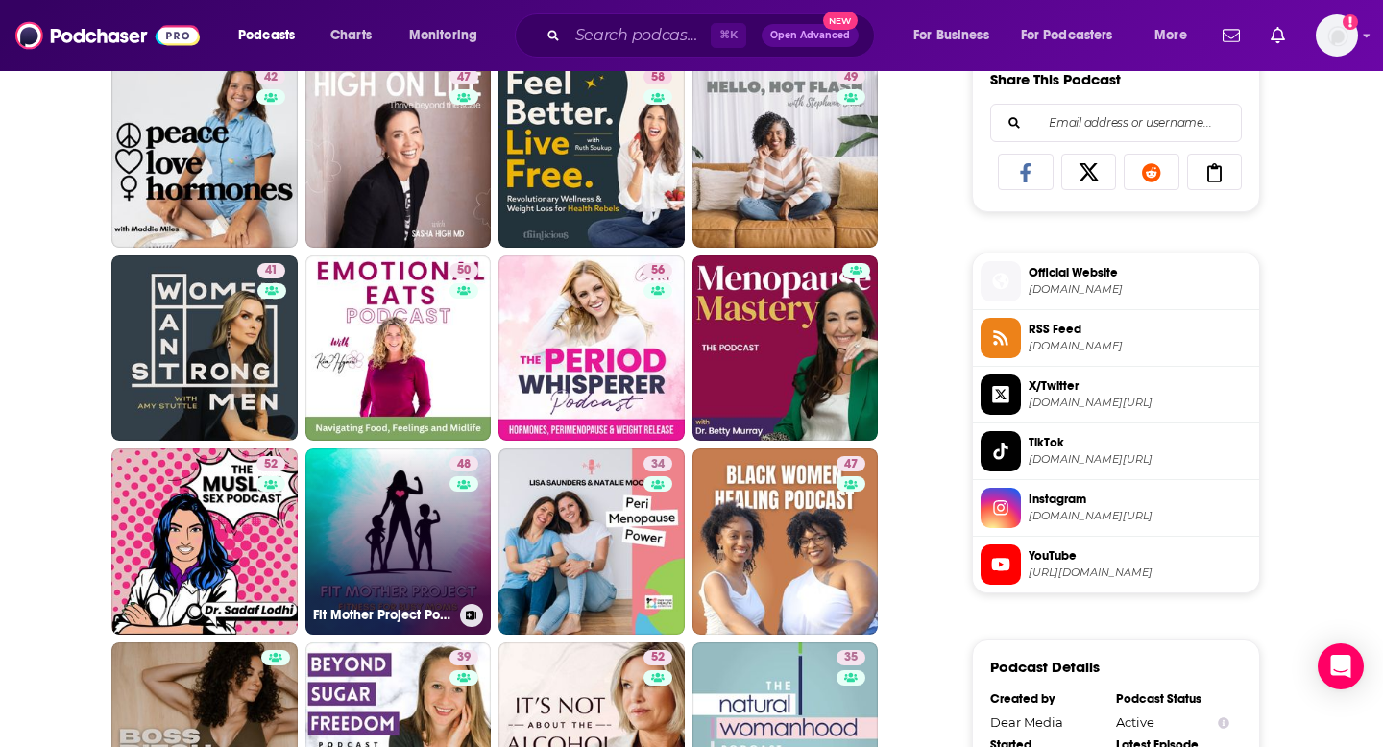
scroll to position [1229, 0]
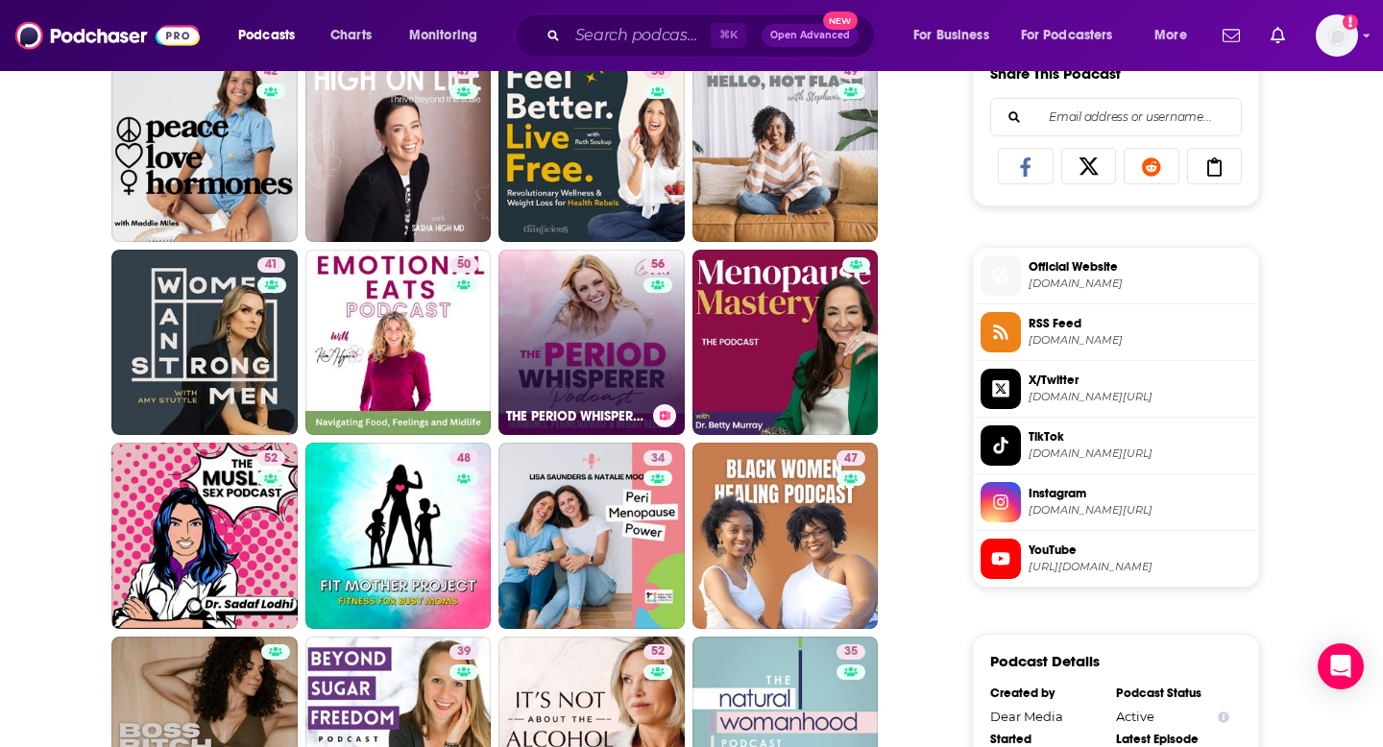
click at [568, 345] on link "56 THE PERIOD WHISPERER PODCAST - Perimenopause, Menopause, Cortisol, Weight Lo…" at bounding box center [591, 343] width 186 height 186
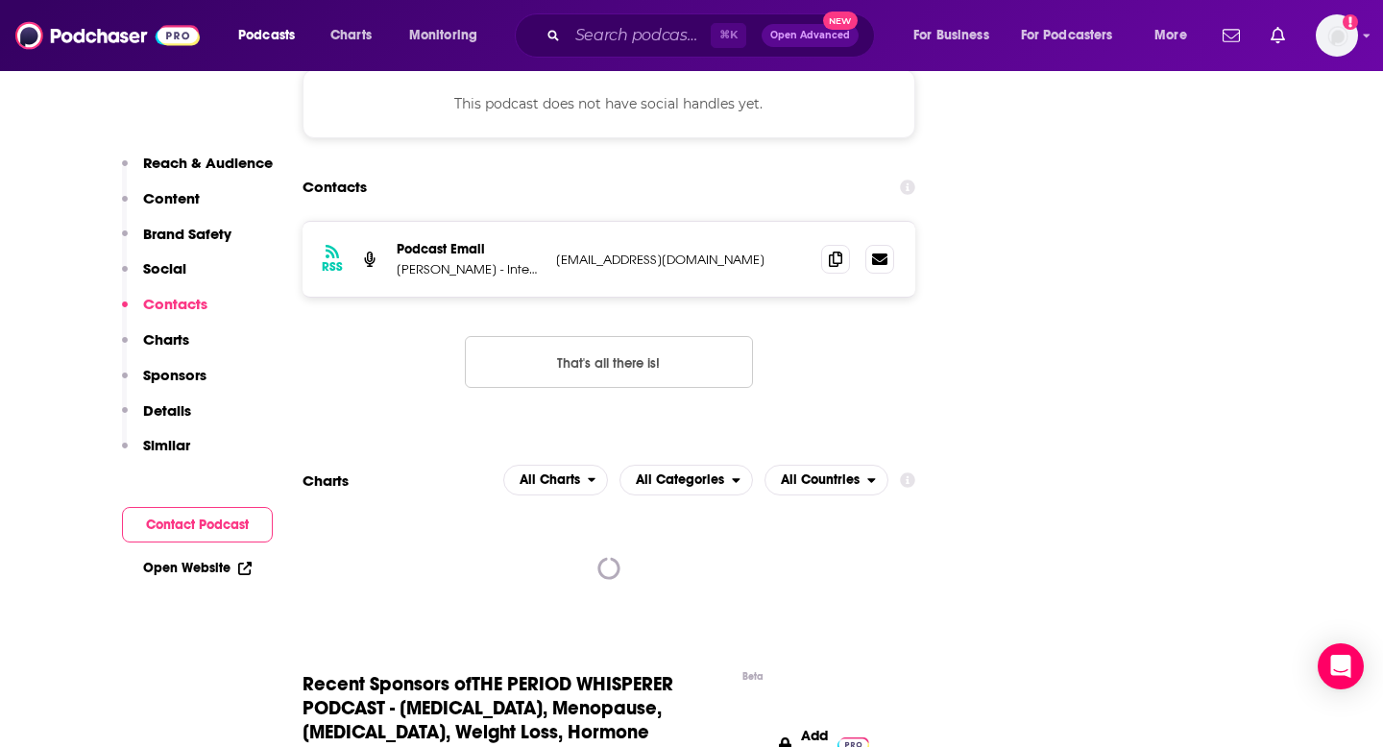
scroll to position [2012, 0]
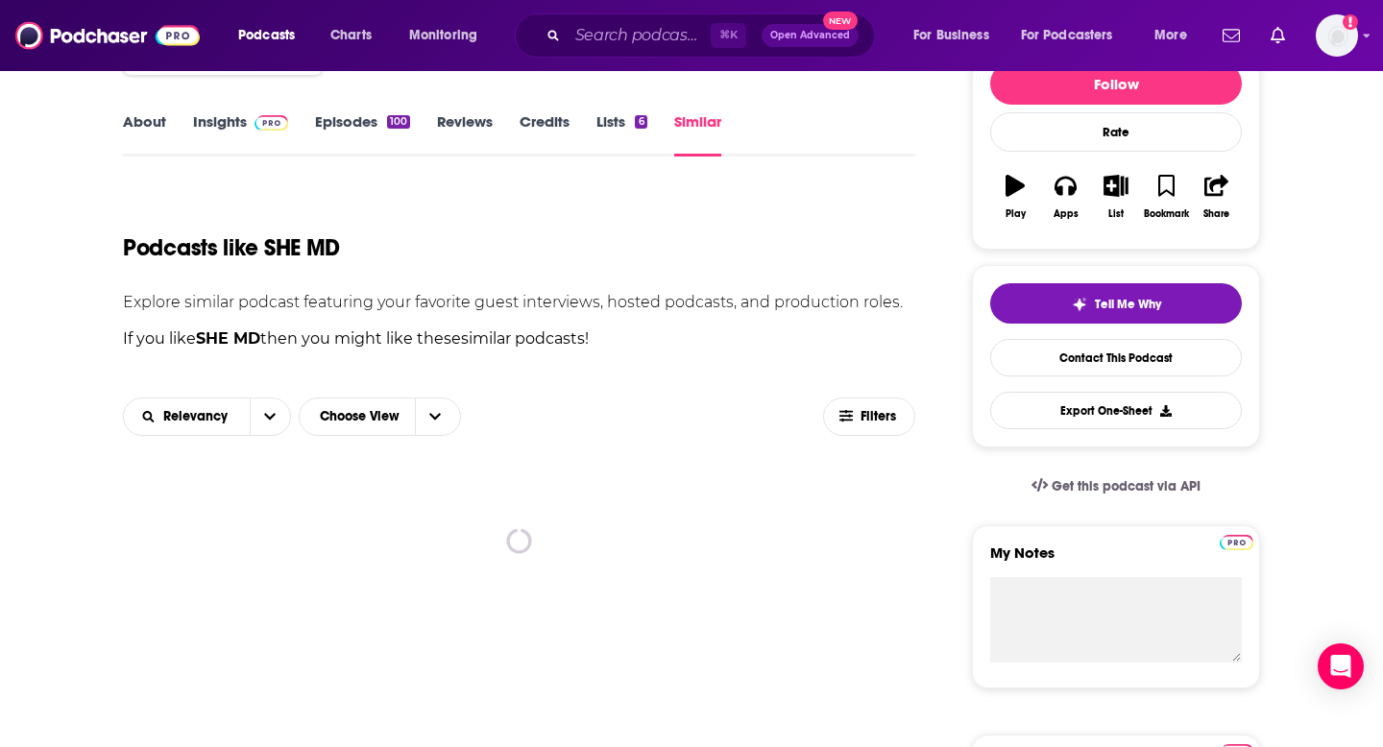
scroll to position [36, 0]
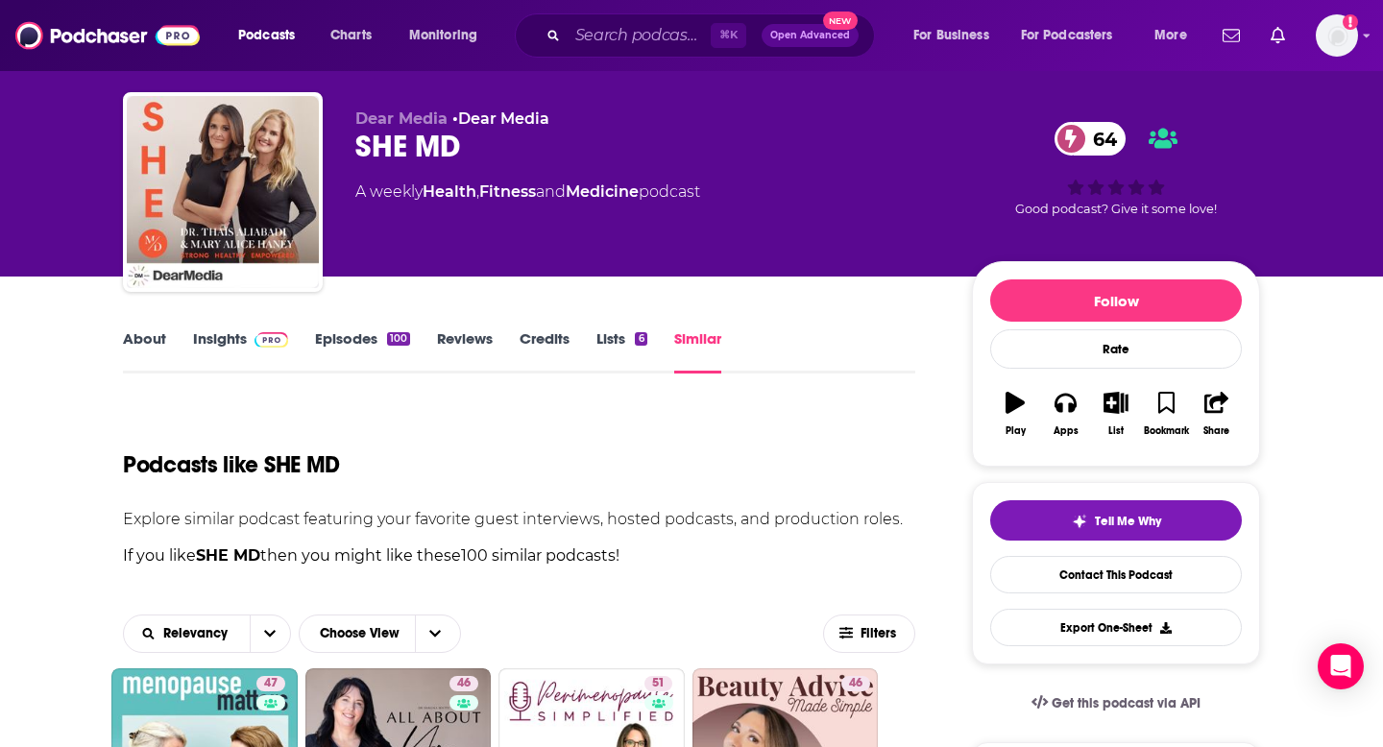
click at [586, 50] on div "⌘ K Open Advanced New" at bounding box center [695, 35] width 360 height 44
click at [608, 27] on input "Search podcasts, credits, & more..." at bounding box center [638, 35] width 143 height 31
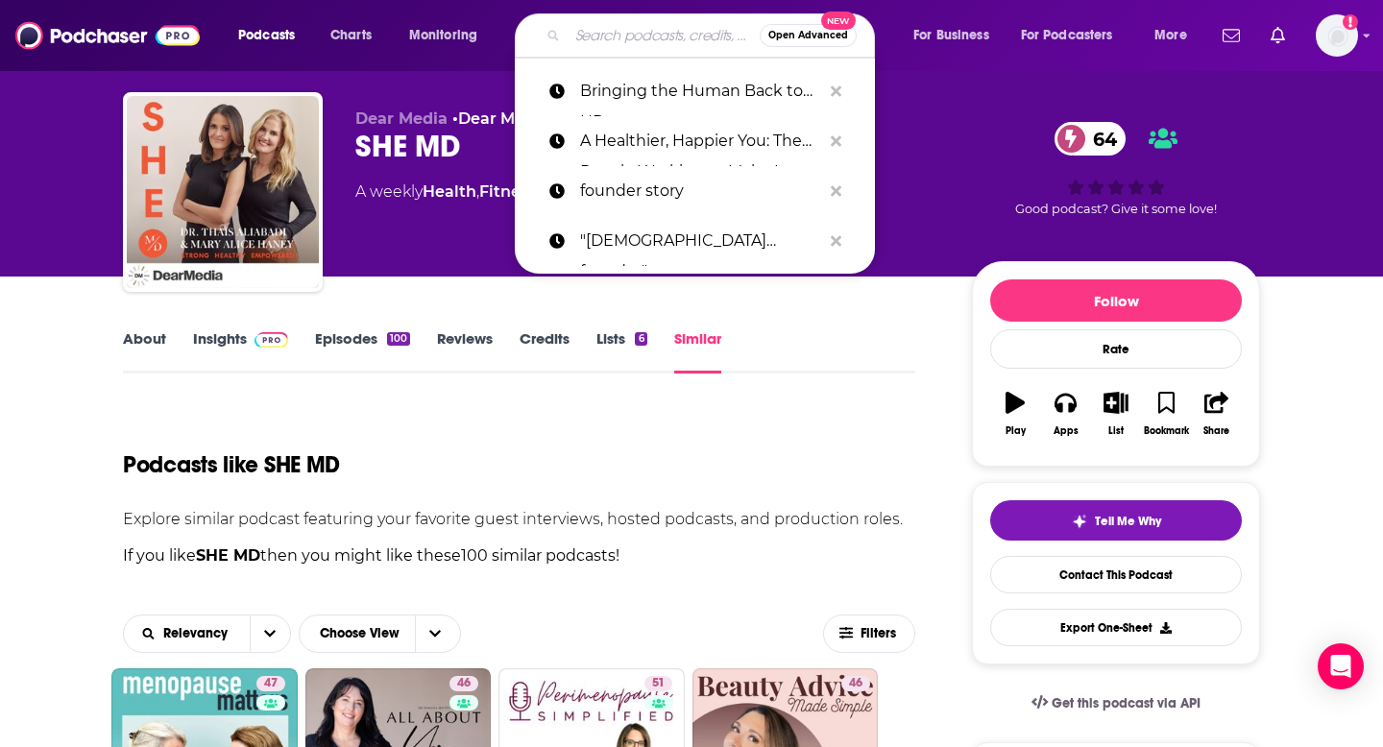
paste input "The Dr. Gabrielle Lyon Show"
type input "The Dr. Gabrielle Lyon Show"
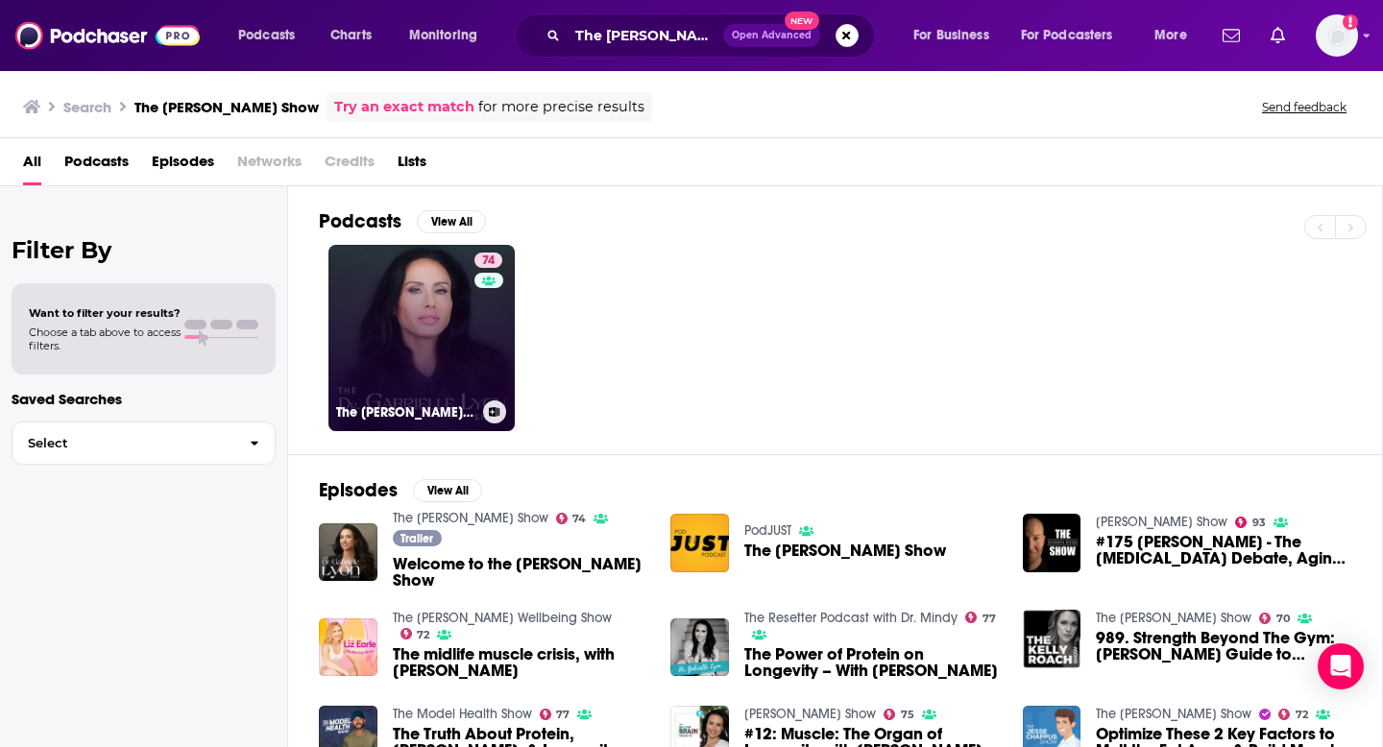
click at [411, 315] on link "74 The Dr. Gabrielle Lyon Show" at bounding box center [421, 338] width 186 height 186
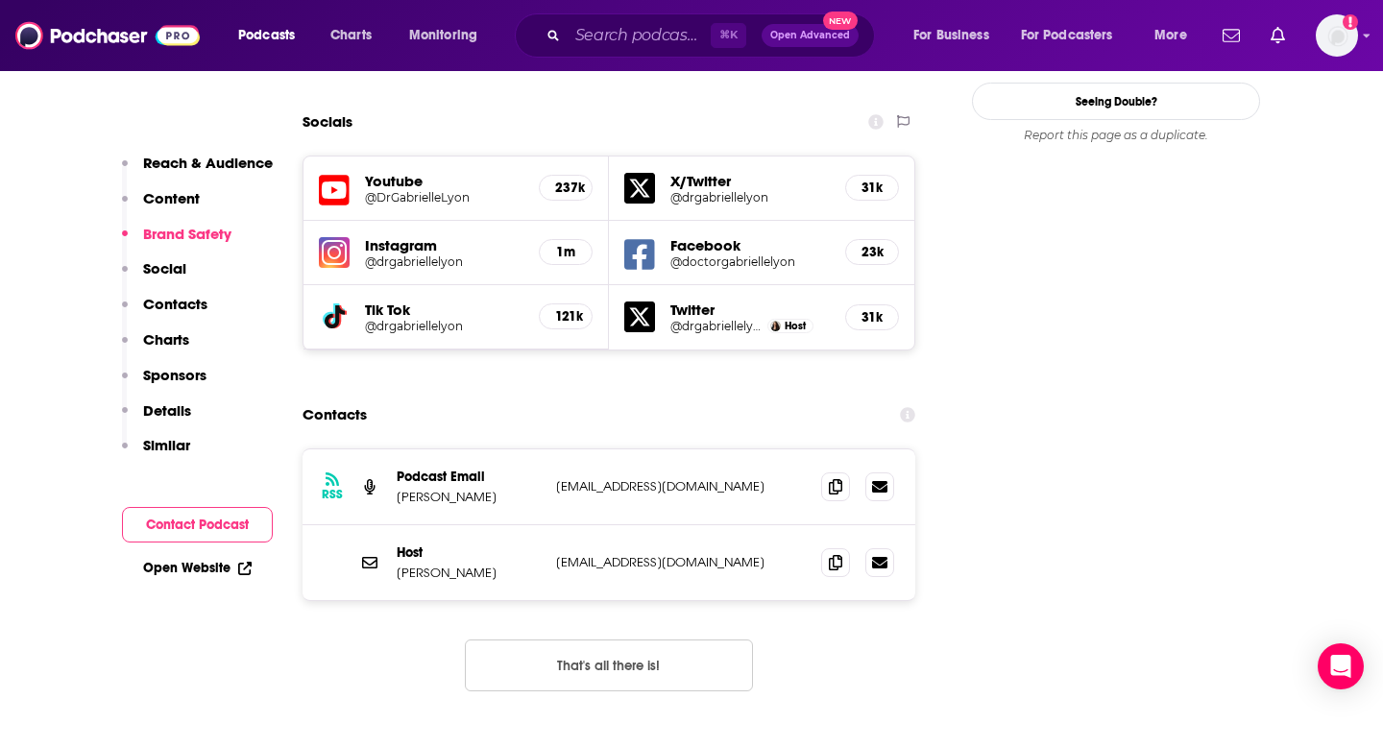
scroll to position [2354, 0]
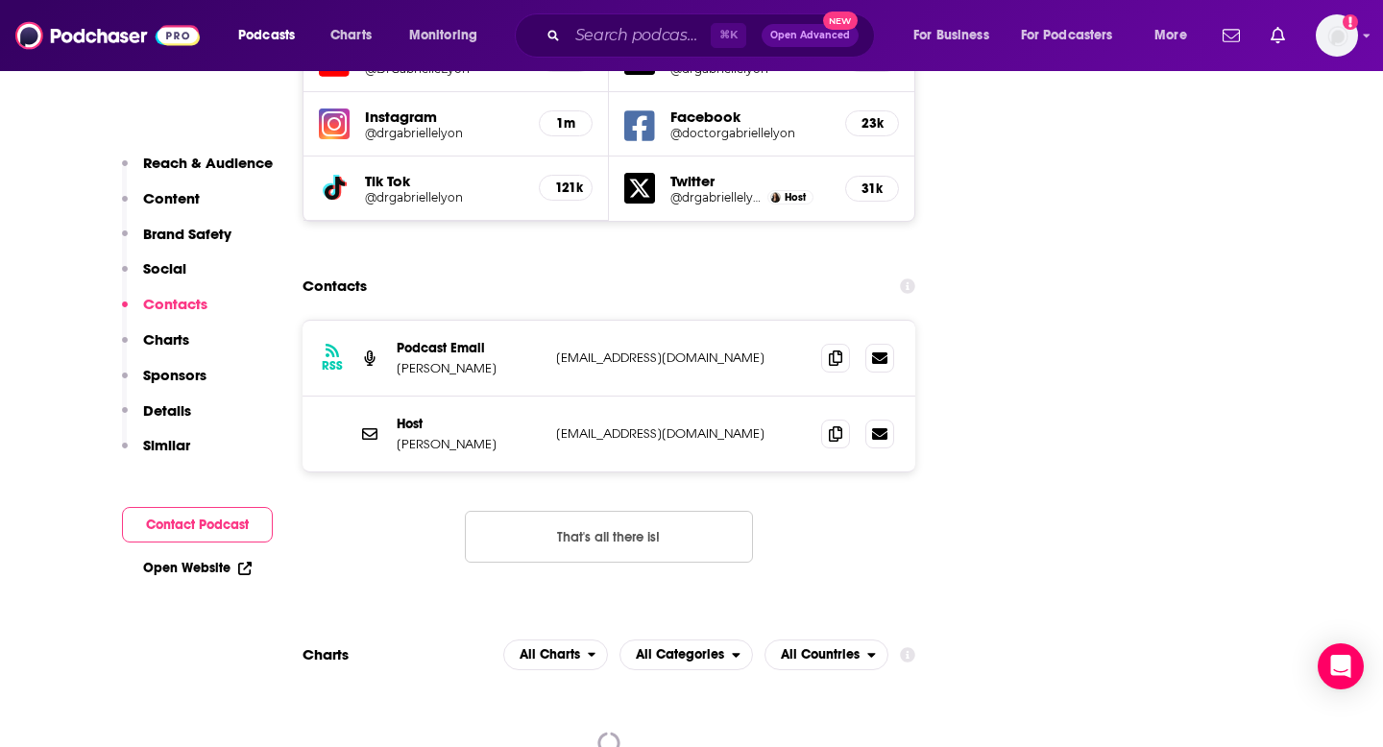
click at [775, 397] on div "Host Dr. Gabrielle Lyon drgabriellelyon@gmail.com drgabriellelyon@gmail.com" at bounding box center [608, 434] width 613 height 75
click at [838, 425] on icon at bounding box center [835, 432] width 13 height 15
click at [610, 35] on input "Search podcasts, credits, & more..." at bounding box center [638, 35] width 143 height 31
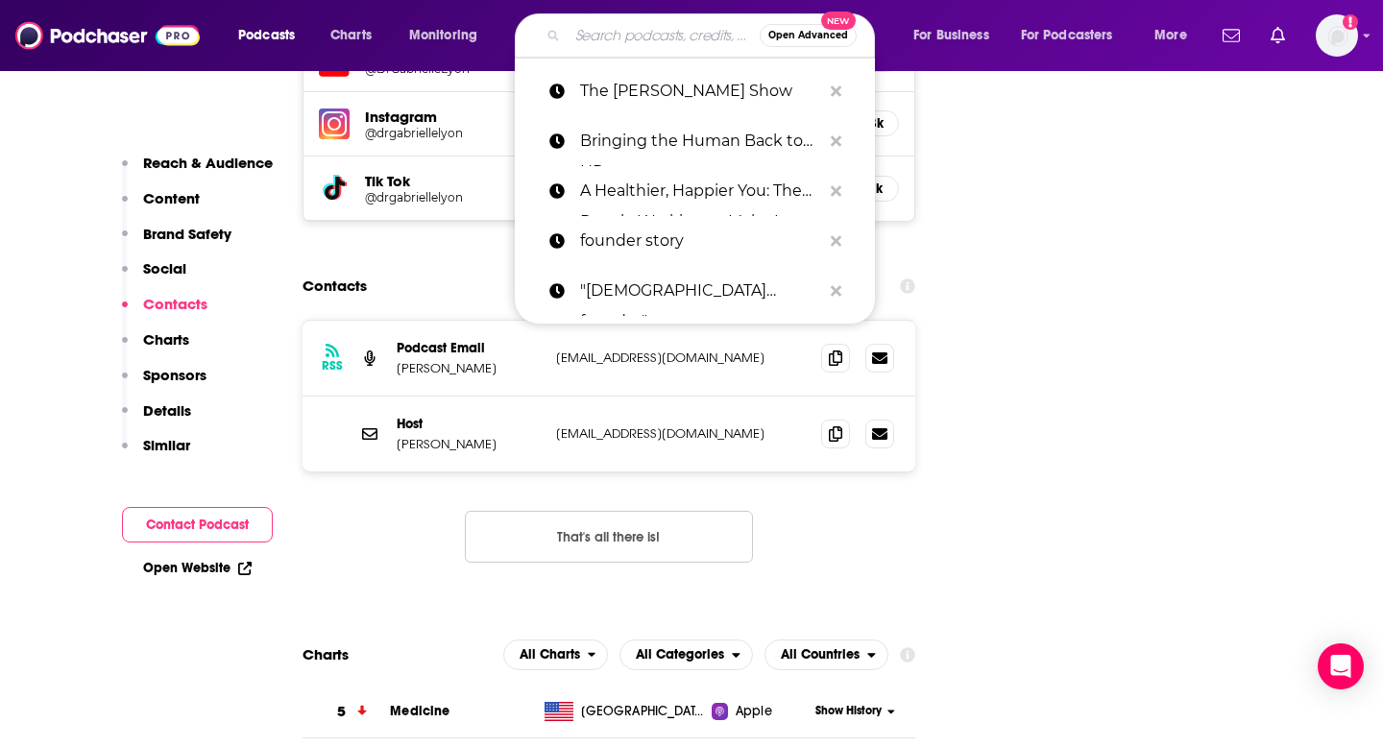
paste input "[PERSON_NAME]"
type input "[PERSON_NAME]"
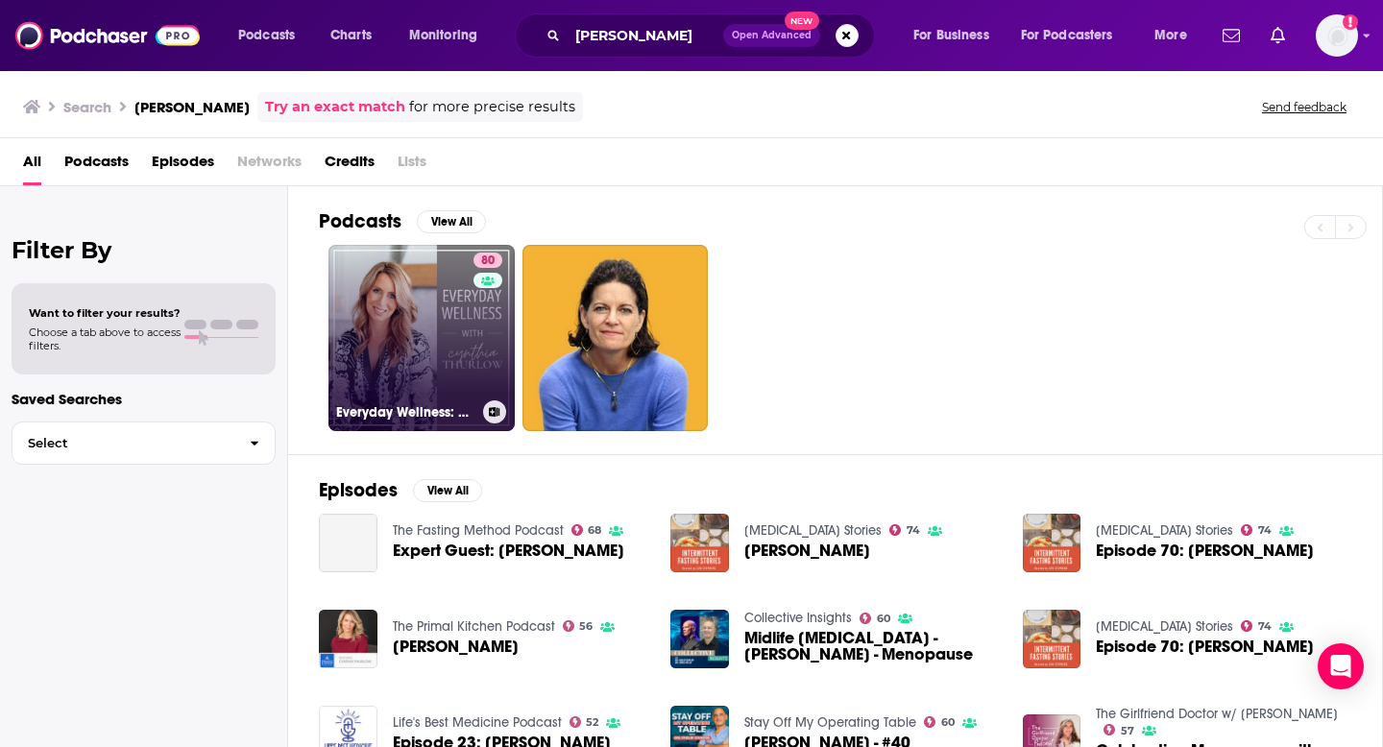
click at [441, 319] on link "80 Everyday Wellness: Midlife Hormones, Health, and Science for Women 35+" at bounding box center [421, 338] width 186 height 186
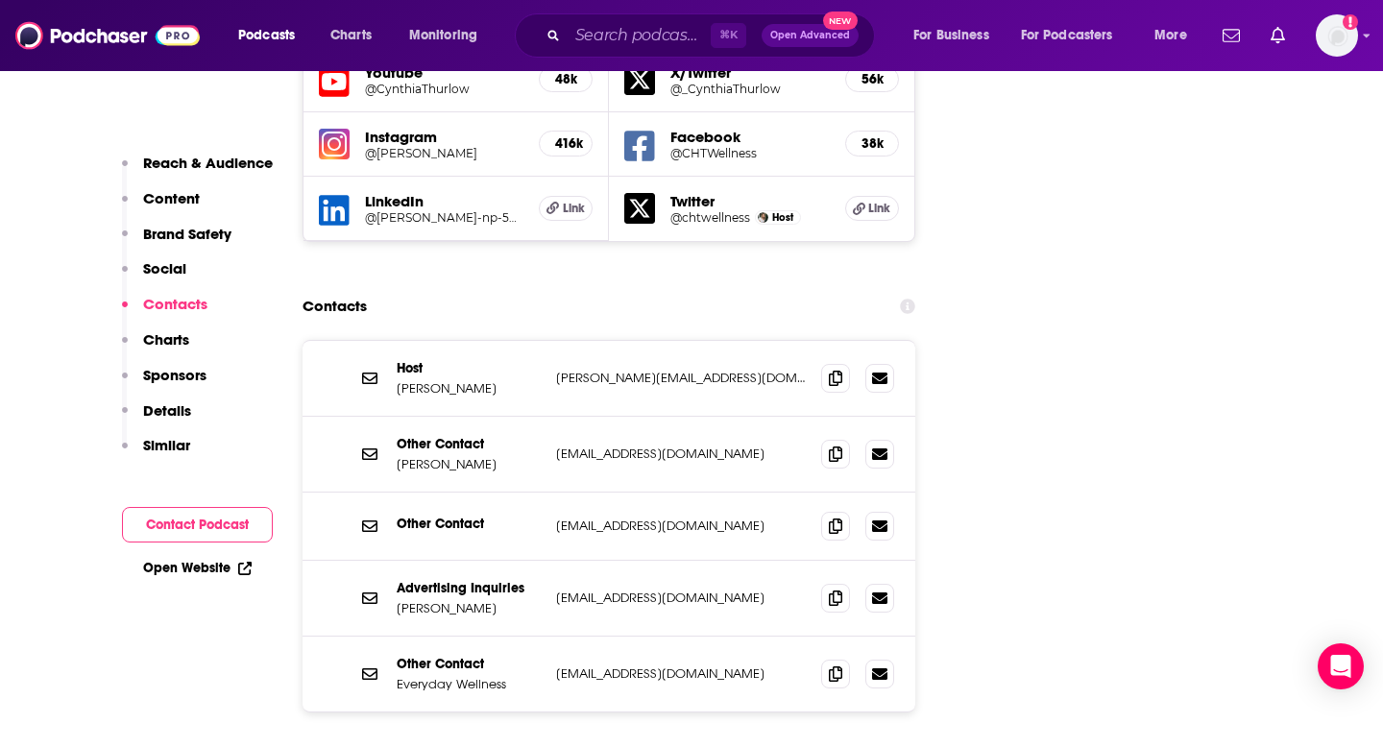
scroll to position [2304, 0]
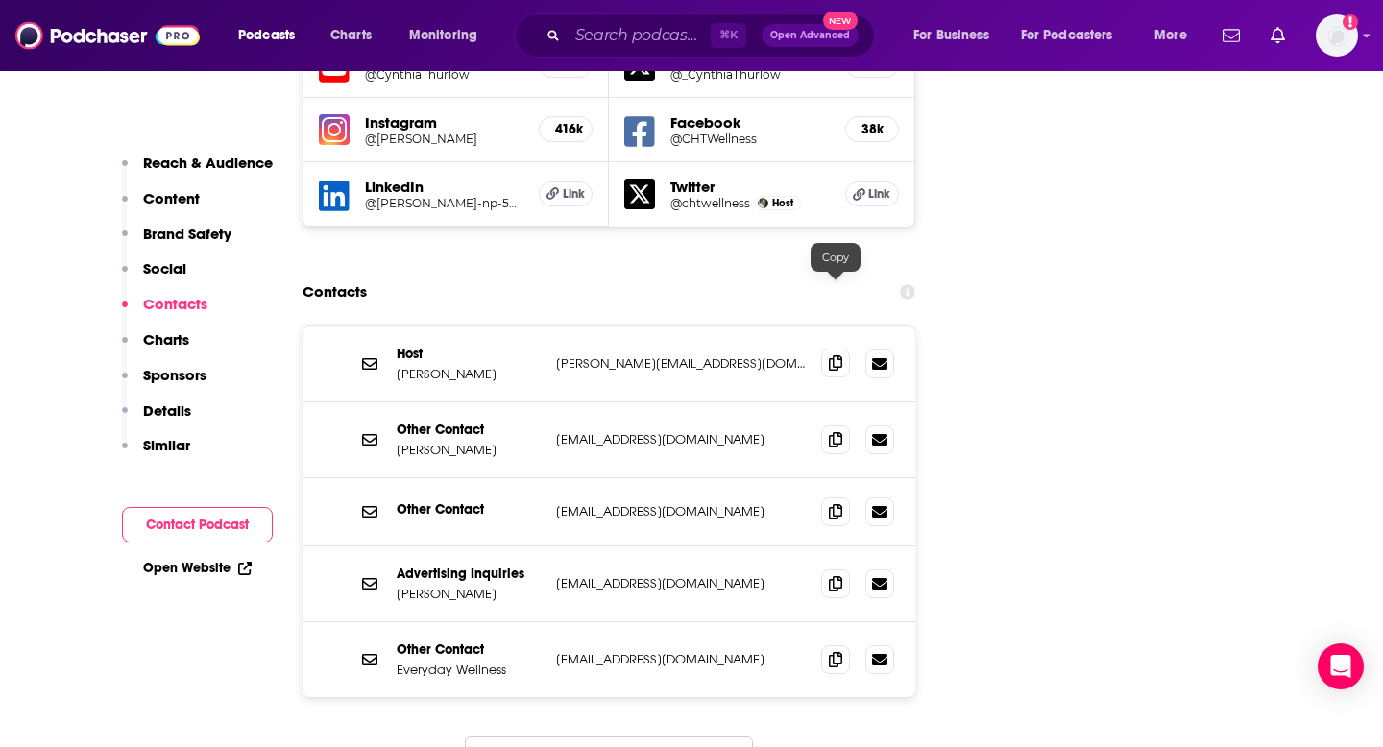
click at [830, 355] on icon at bounding box center [835, 362] width 13 height 15
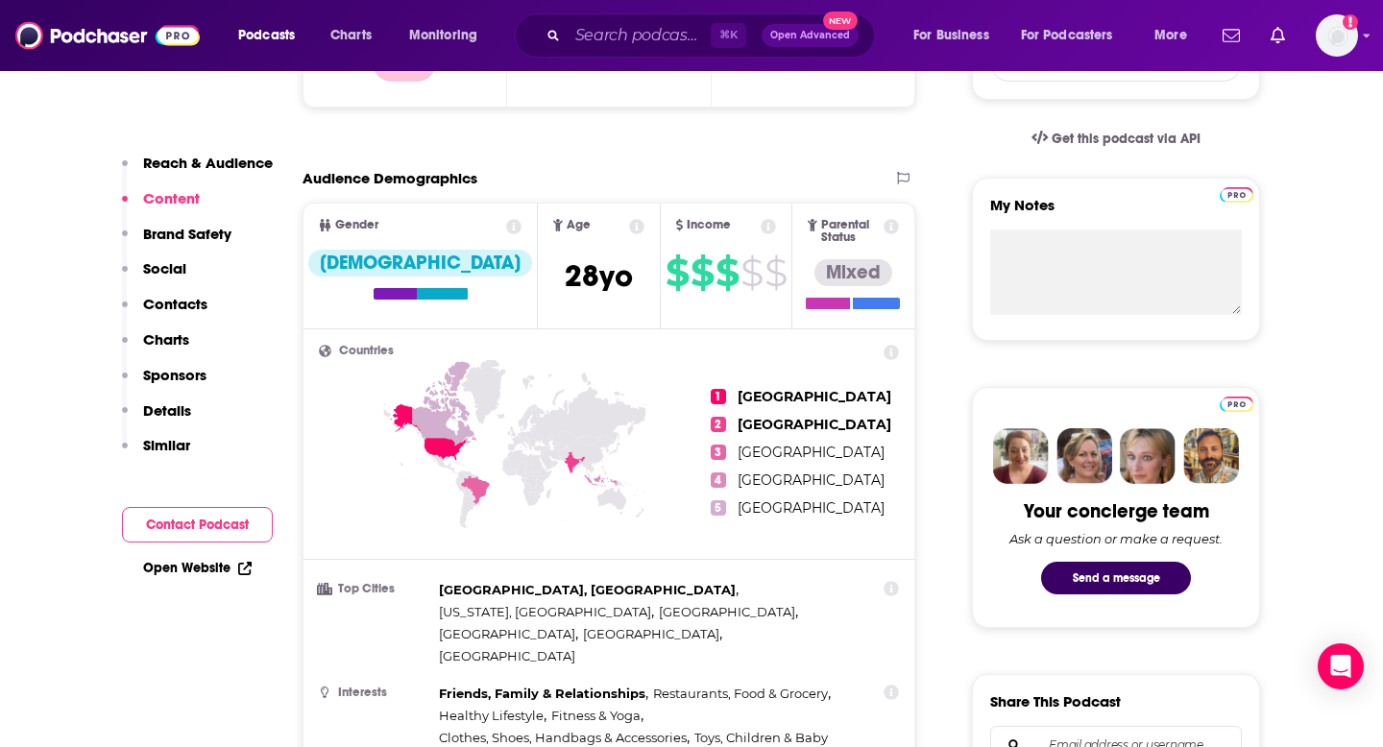
scroll to position [422, 0]
